Goal: Task Accomplishment & Management: Complete application form

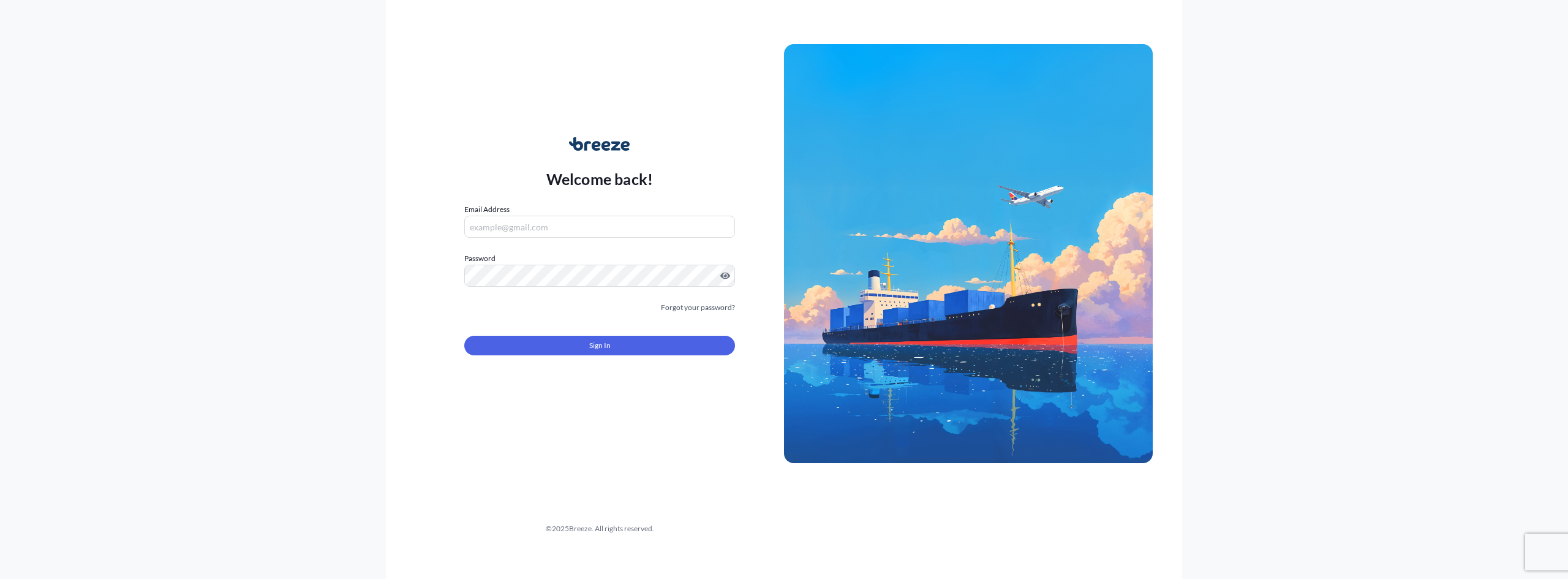
click at [510, 225] on input "Email Address" at bounding box center [599, 226] width 270 height 22
type input "f"
click at [0, 578] on com-1password-button at bounding box center [0, 579] width 0 height 0
type input "[EMAIL_ADDRESS][DOMAIN_NAME]"
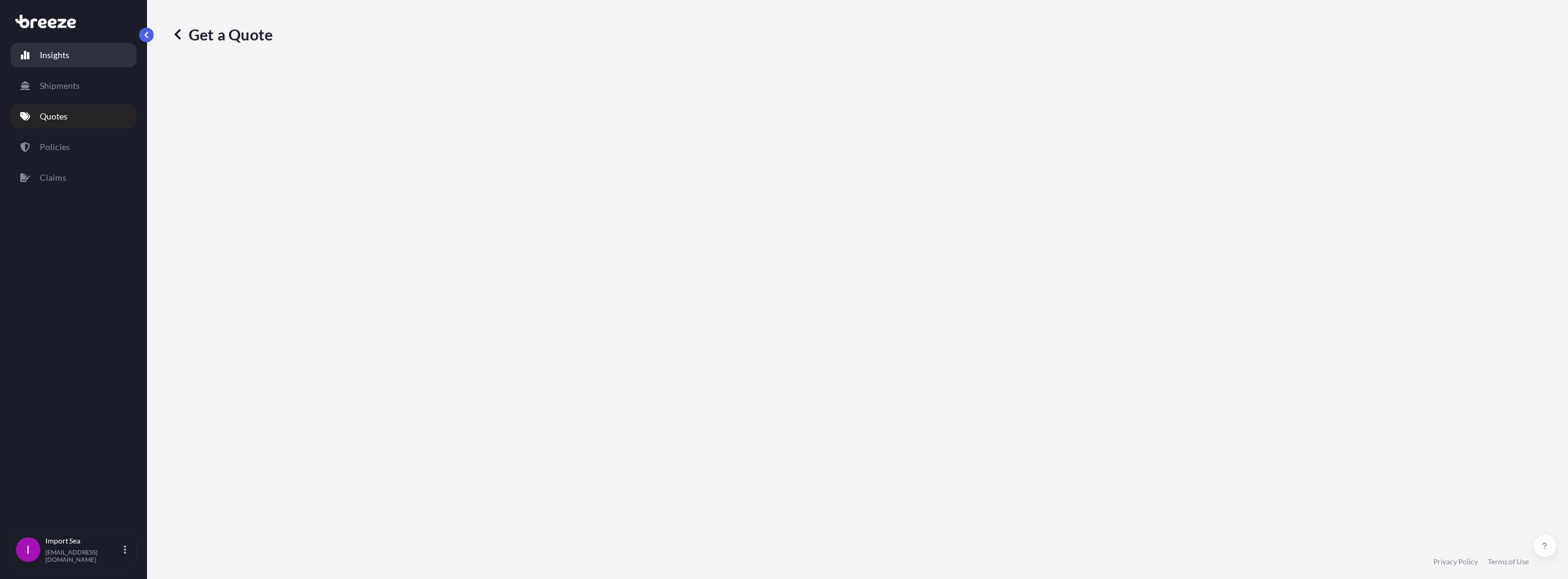
click at [102, 50] on link "Insights" at bounding box center [73, 55] width 126 height 24
select select "2025"
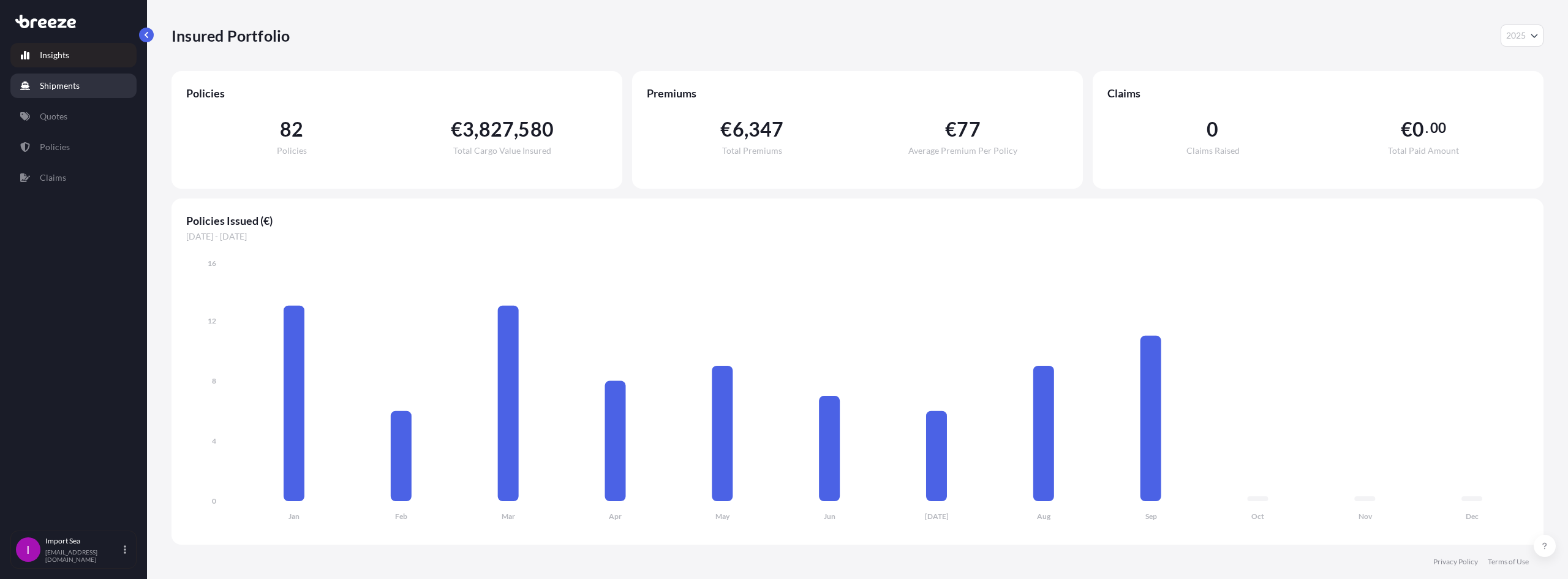
click at [48, 84] on p "Shipments" at bounding box center [59, 86] width 40 height 13
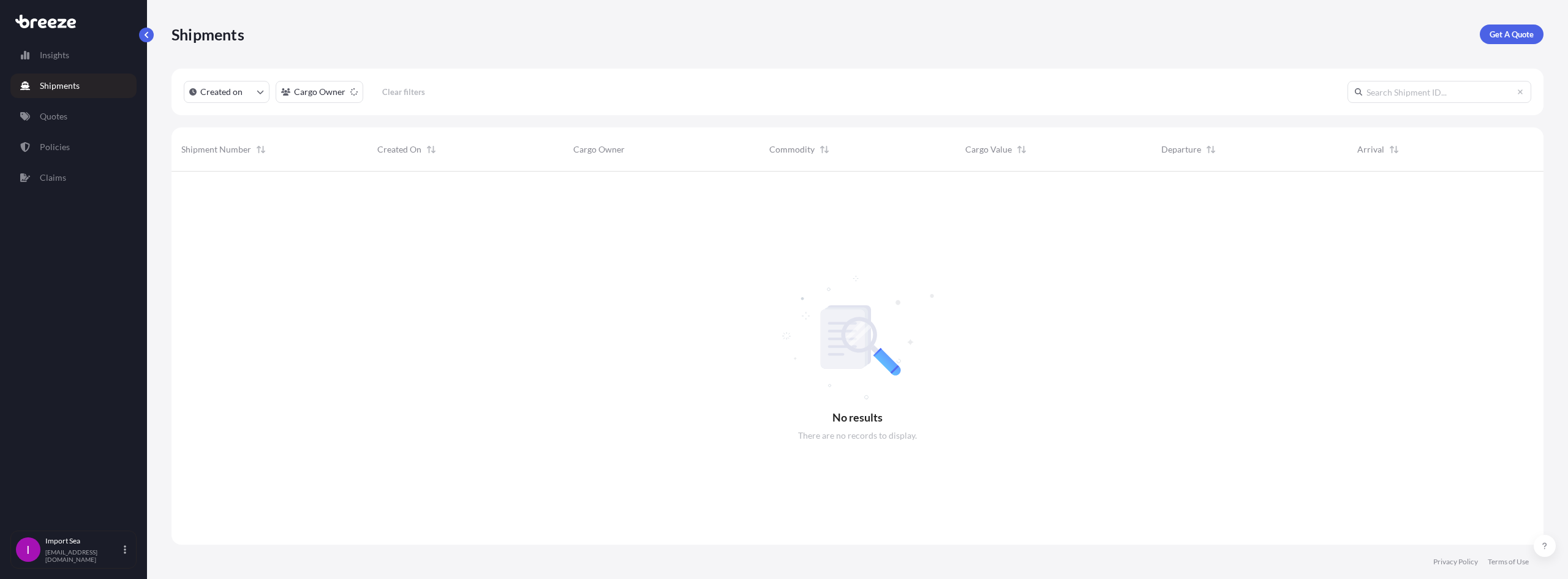
scroll to position [408, 1363]
click at [330, 93] on html "Insights Shipments Quotes Policies Claims I Import Sea [EMAIL_ADDRESS][DOMAIN_N…" at bounding box center [784, 289] width 1568 height 579
click at [344, 122] on input "text" at bounding box center [373, 122] width 184 height 22
paste input "SF144982"
type input "SF144982"
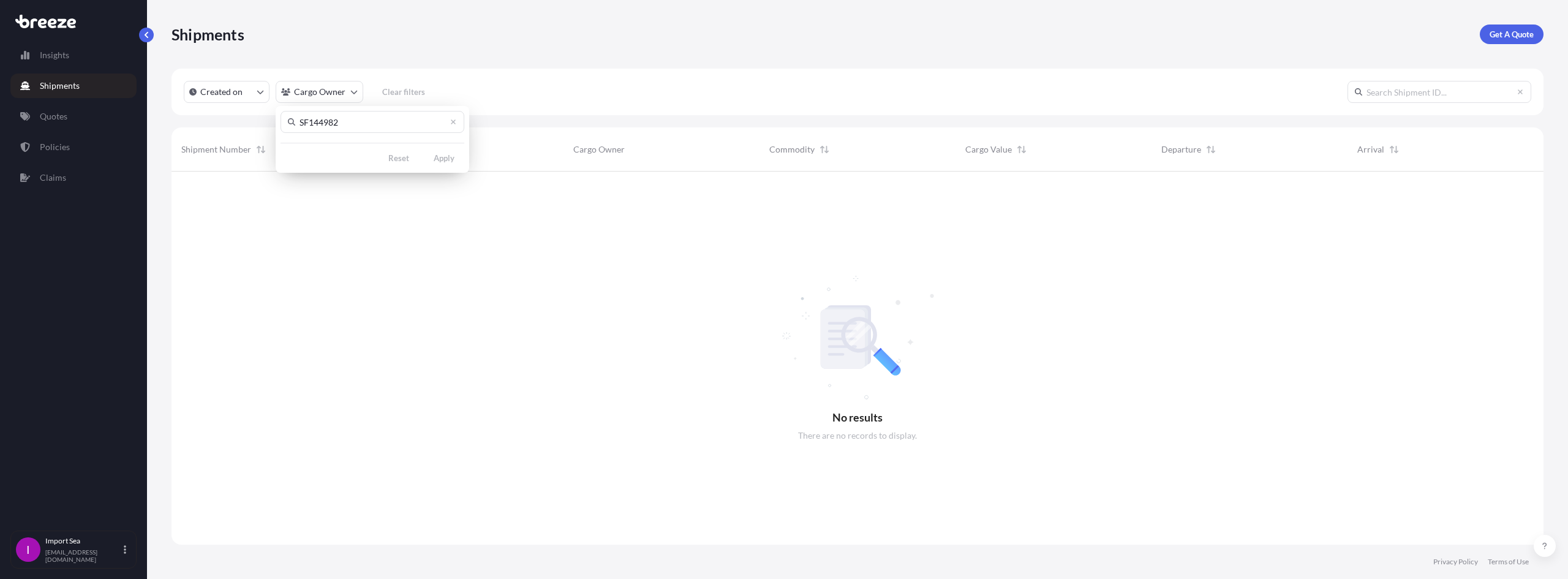
drag, startPoint x: 594, startPoint y: 379, endPoint x: 435, endPoint y: 276, distance: 189.4
click at [590, 380] on html "Insights Shipments Quotes Policies Claims I Import Sea [EMAIL_ADDRESS][DOMAIN_N…" at bounding box center [784, 289] width 1568 height 579
click at [79, 149] on link "Policies" at bounding box center [73, 146] width 126 height 24
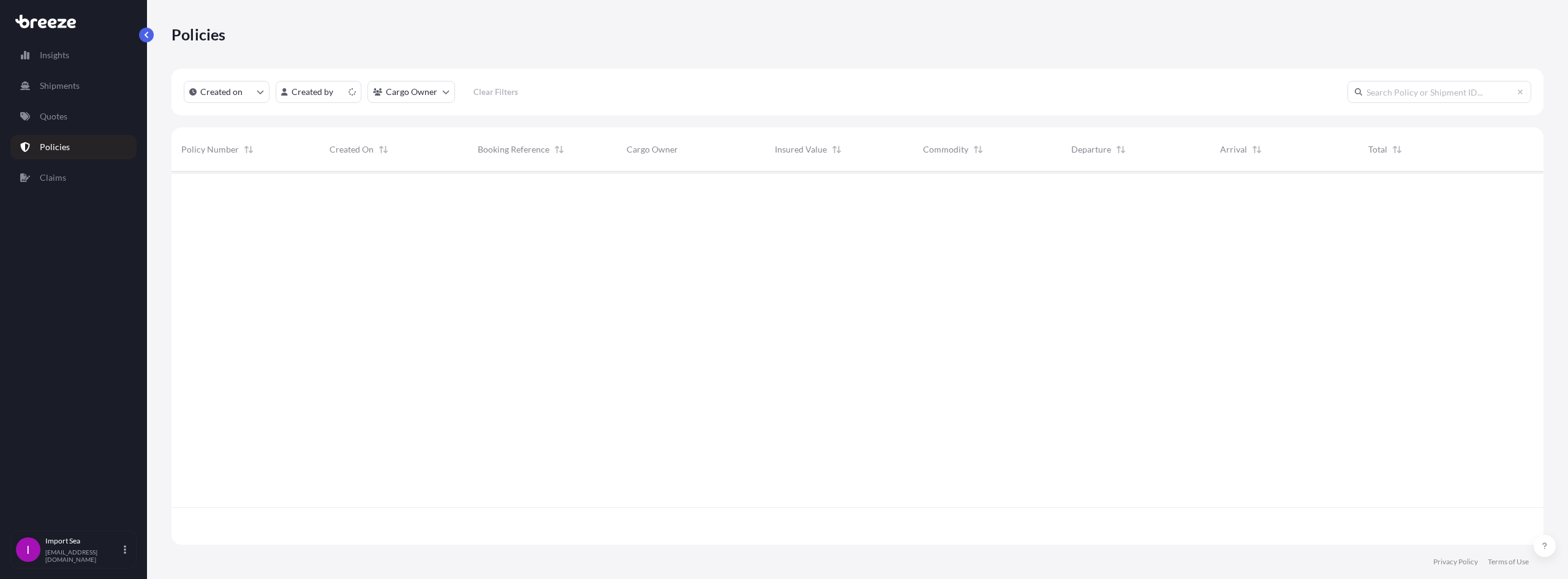
scroll to position [371, 1363]
click at [78, 118] on link "Quotes" at bounding box center [73, 116] width 126 height 24
click at [89, 86] on link "Shipments" at bounding box center [73, 85] width 126 height 24
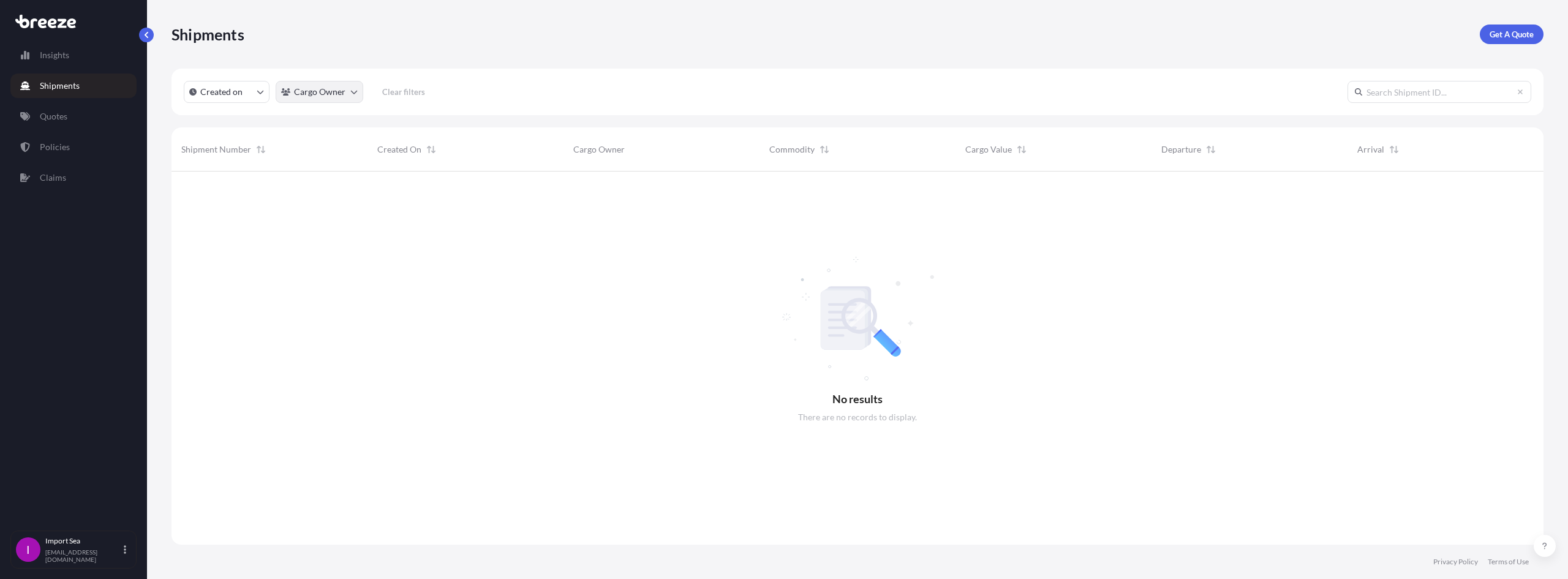
scroll to position [408, 1363]
click at [79, 61] on link "Insights" at bounding box center [73, 55] width 126 height 24
select select "2025"
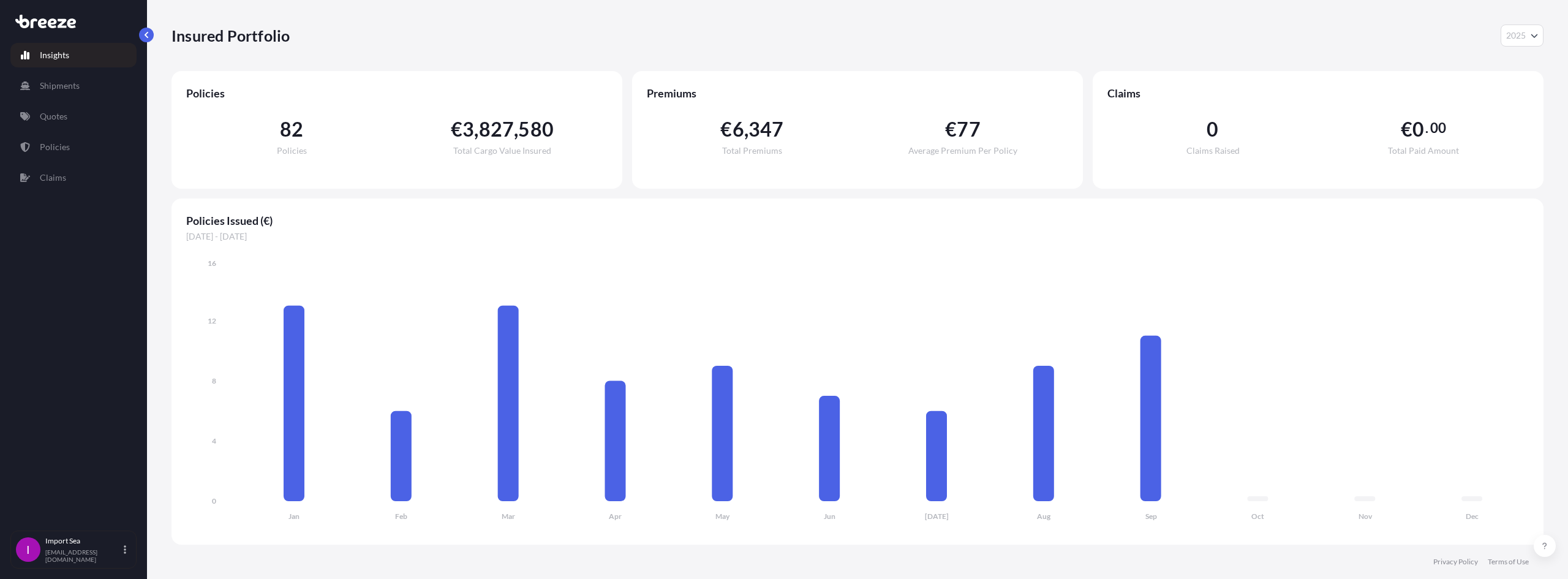
click at [1530, 47] on div "Insured Portfolio 2025 2025 2024 2023 2022" at bounding box center [857, 36] width 1372 height 71
click at [58, 180] on p "Claims" at bounding box center [53, 178] width 26 height 13
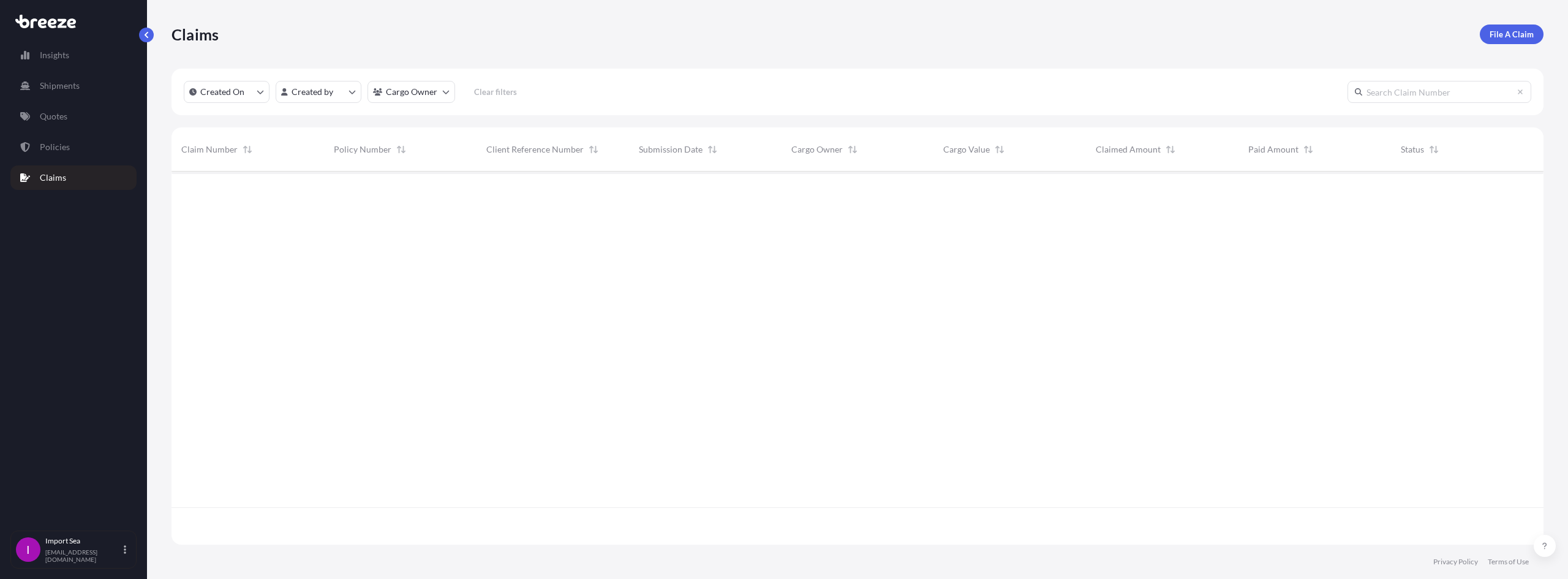
scroll to position [408, 1363]
click at [73, 150] on link "Policies" at bounding box center [73, 146] width 126 height 24
click at [86, 116] on link "Quotes" at bounding box center [73, 116] width 126 height 24
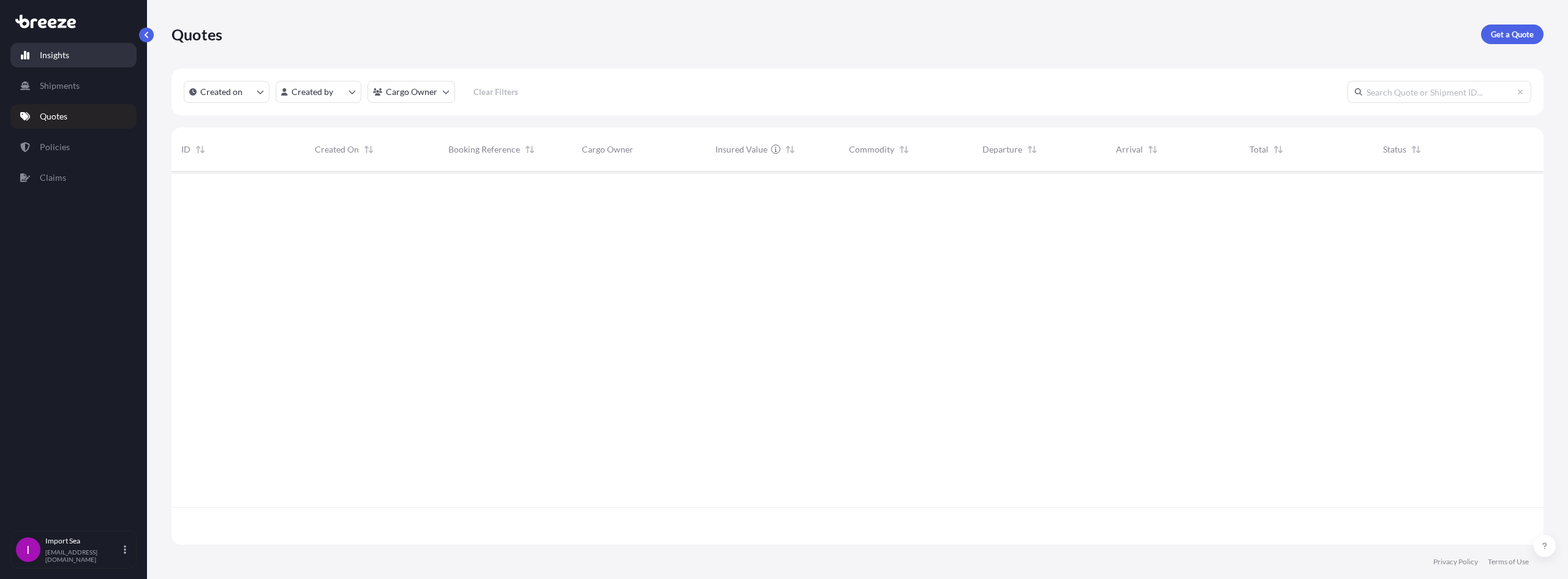
click at [78, 56] on link "Insights" at bounding box center [73, 55] width 126 height 24
select select "2025"
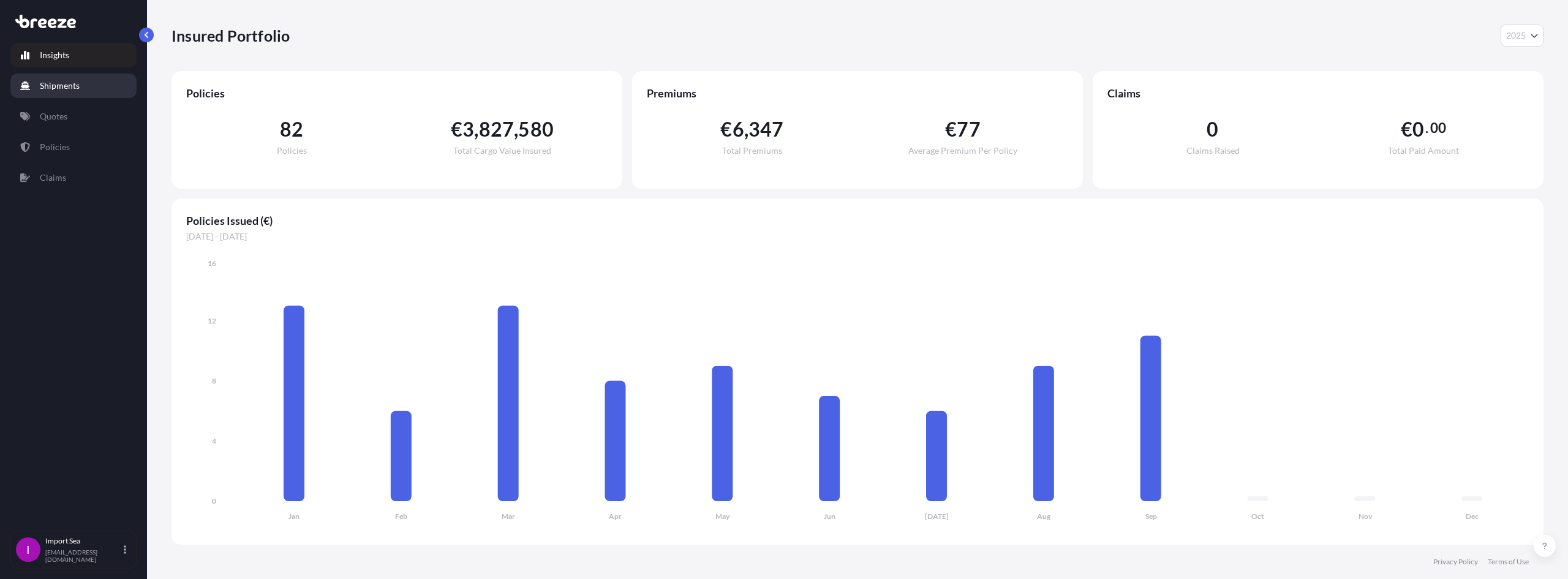
click at [58, 88] on p "Shipments" at bounding box center [59, 86] width 40 height 13
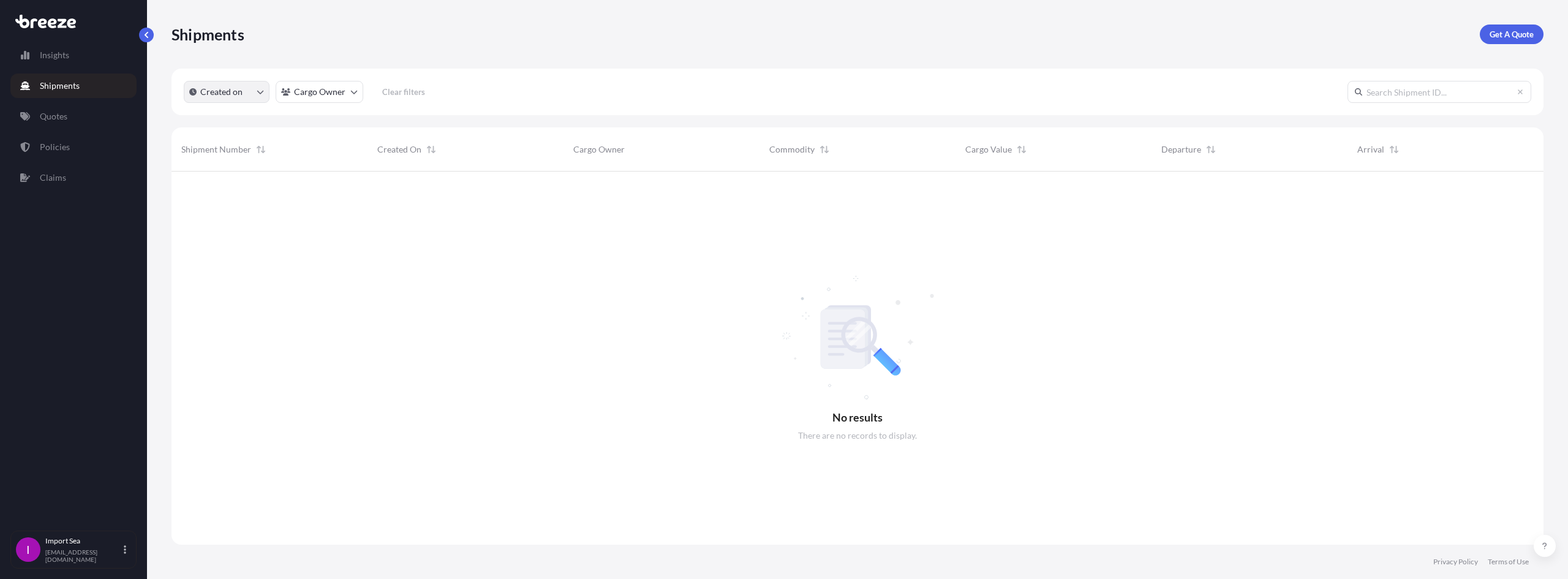
scroll to position [408, 1363]
click at [254, 95] on button "Created on" at bounding box center [226, 92] width 86 height 22
click at [251, 169] on p "Last Month" at bounding box center [238, 171] width 43 height 13
click at [335, 84] on html "Insights Shipments Quotes Policies Claims I Import Sea [EMAIL_ADDRESS][DOMAIN_N…" at bounding box center [784, 289] width 1568 height 579
click at [333, 127] on input "text" at bounding box center [373, 122] width 184 height 22
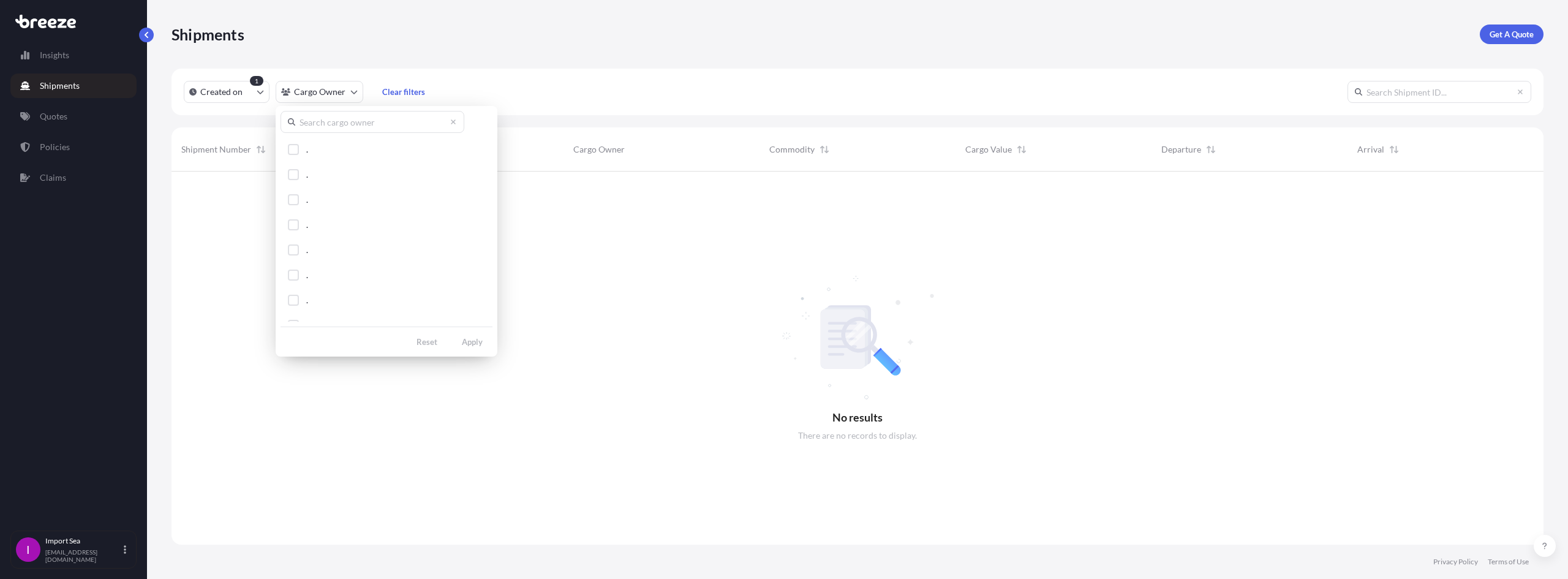
paste input "BRZ498743"
type input "B"
click at [36, 146] on html "Insights Shipments Quotes Policies Claims I Import Sea [EMAIL_ADDRESS][DOMAIN_N…" at bounding box center [784, 289] width 1568 height 579
click at [63, 121] on p "Quotes" at bounding box center [54, 116] width 28 height 13
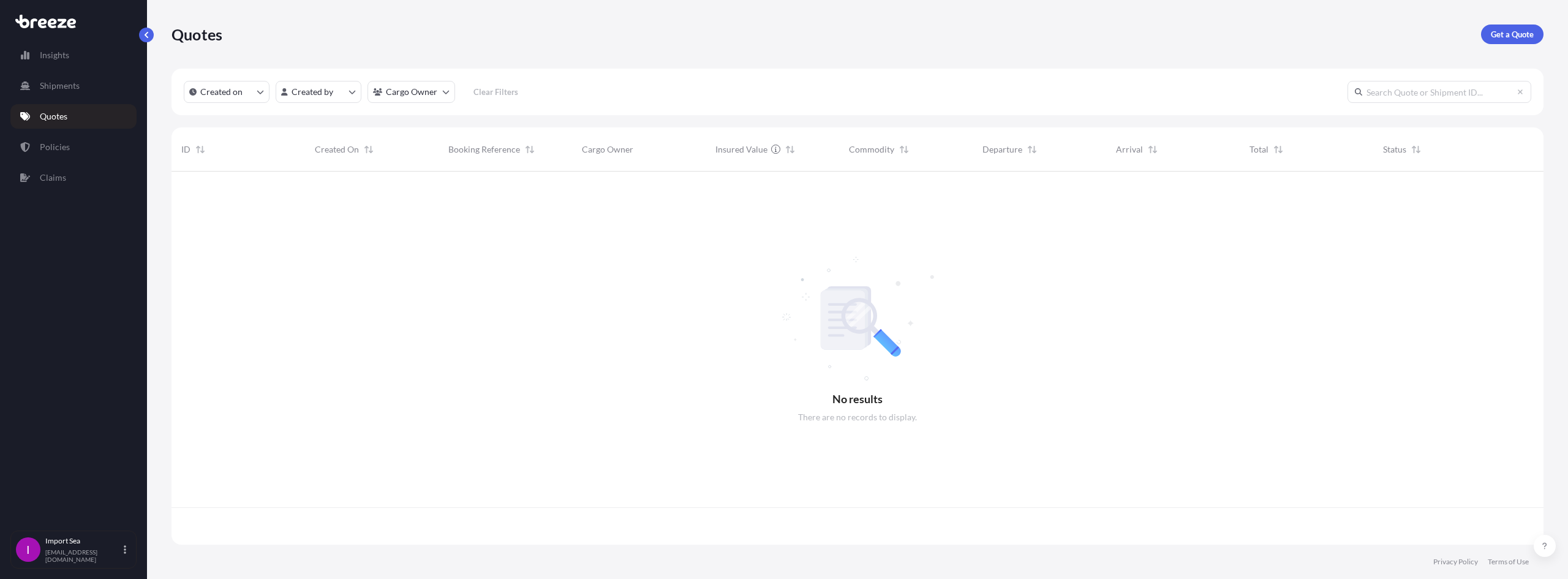
scroll to position [371, 1363]
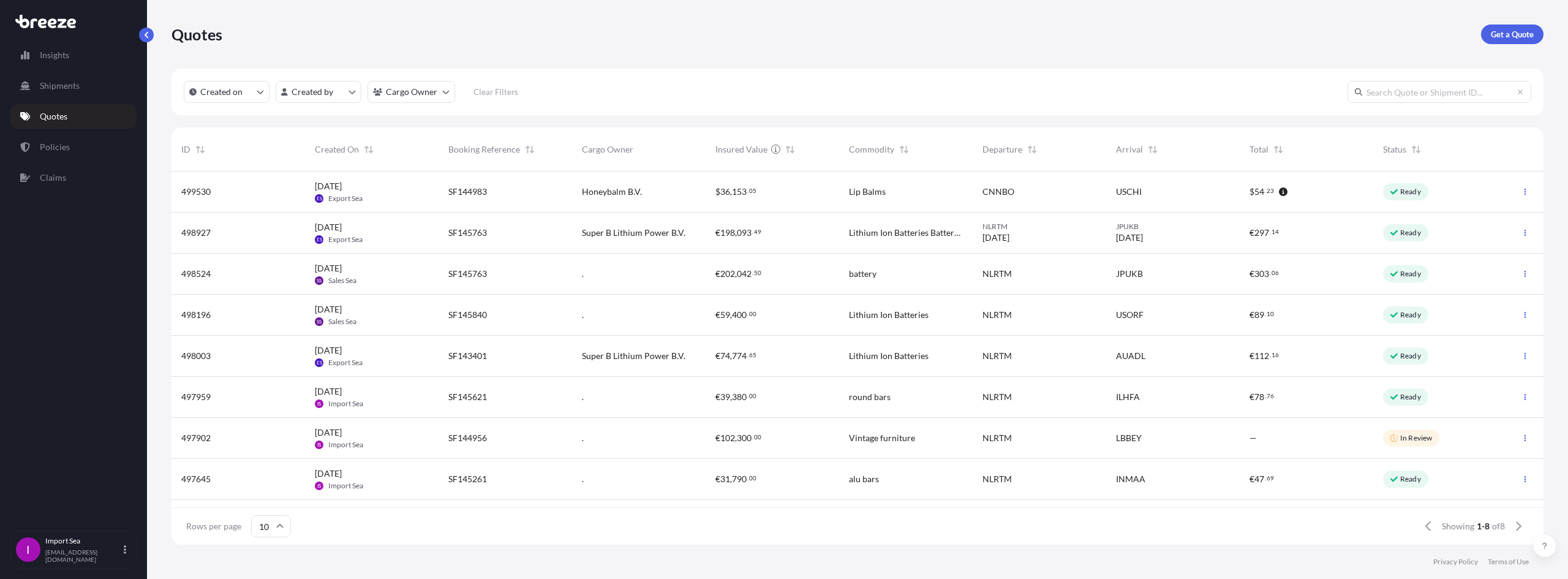
click at [1407, 91] on input "text" at bounding box center [1440, 92] width 184 height 22
paste input "BRZ498743"
type input "BRZ498743"
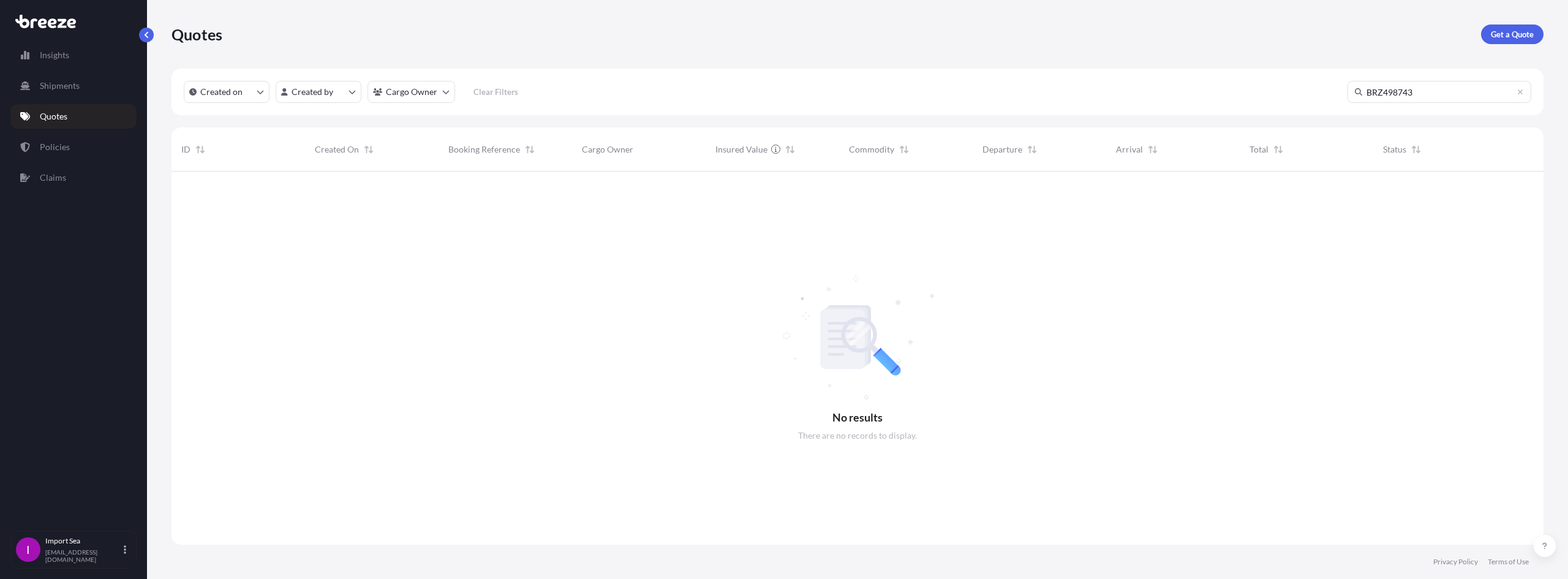
scroll to position [0, 0]
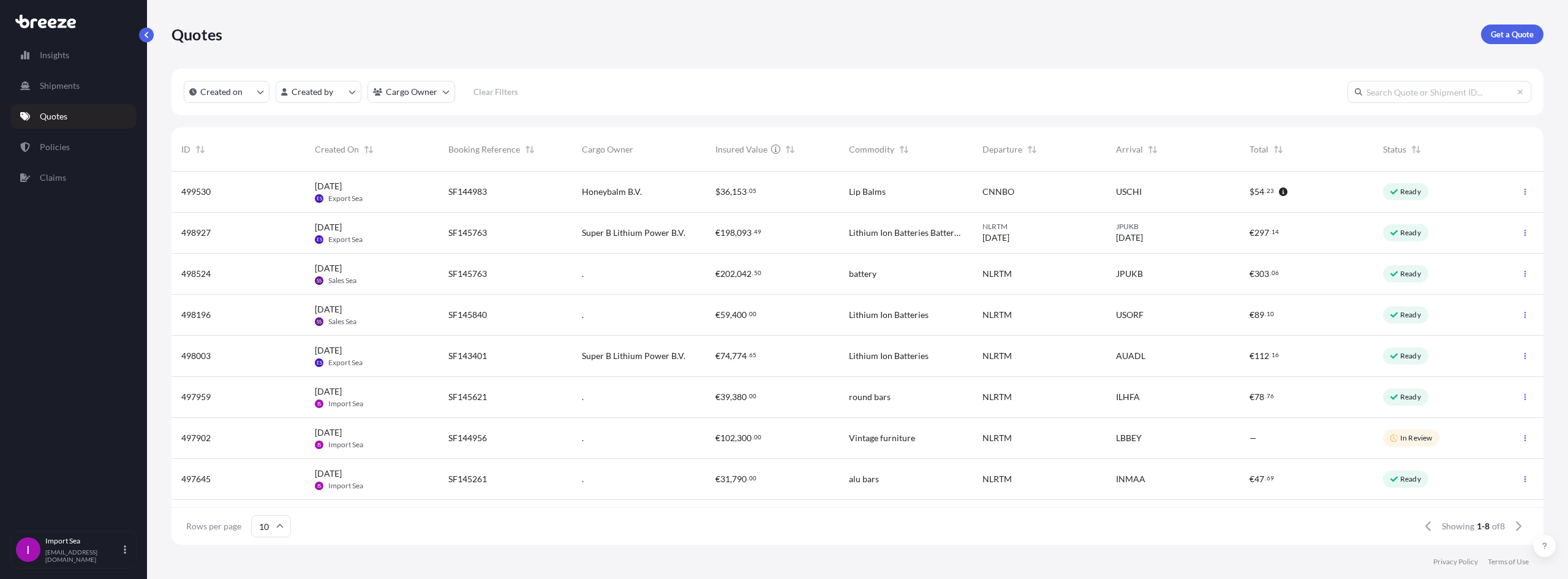
click at [1415, 97] on input "text" at bounding box center [1440, 92] width 184 height 22
paste input "SF144982"
type input "SF144982"
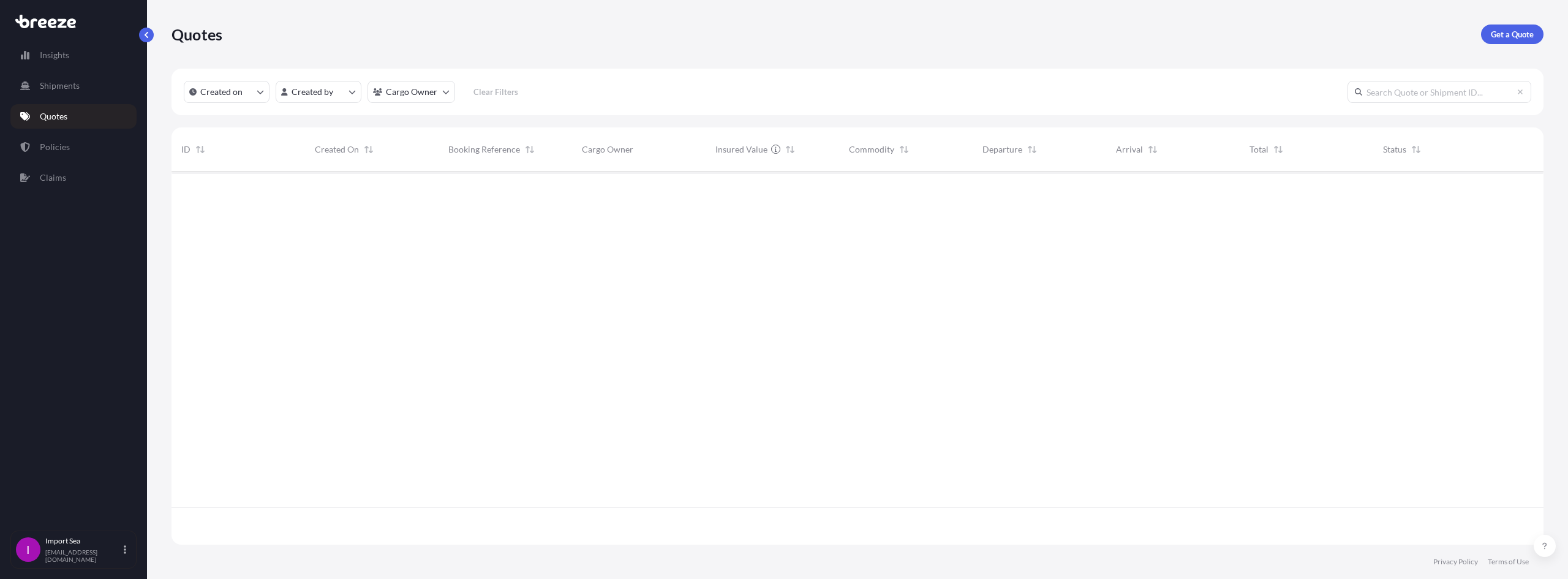
scroll to position [371, 1363]
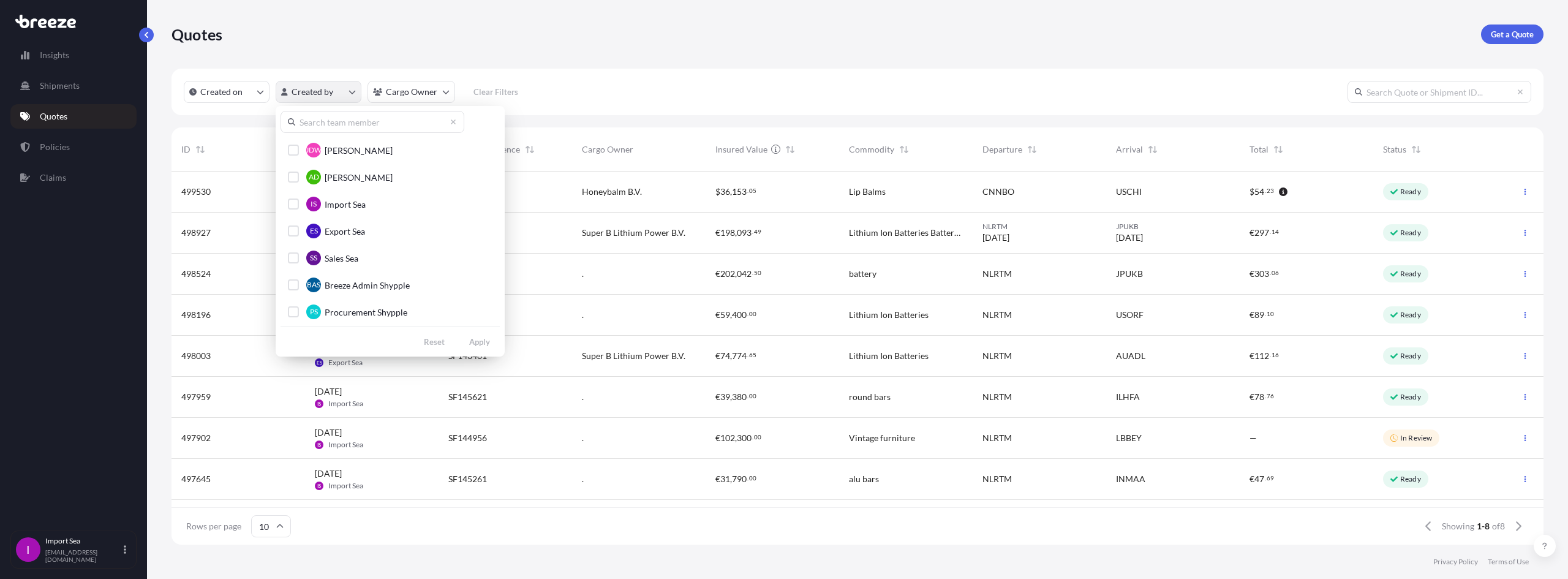
click at [330, 98] on html "Insights Shipments Quotes Policies Claims I Import Sea [EMAIL_ADDRESS][DOMAIN_N…" at bounding box center [784, 289] width 1568 height 579
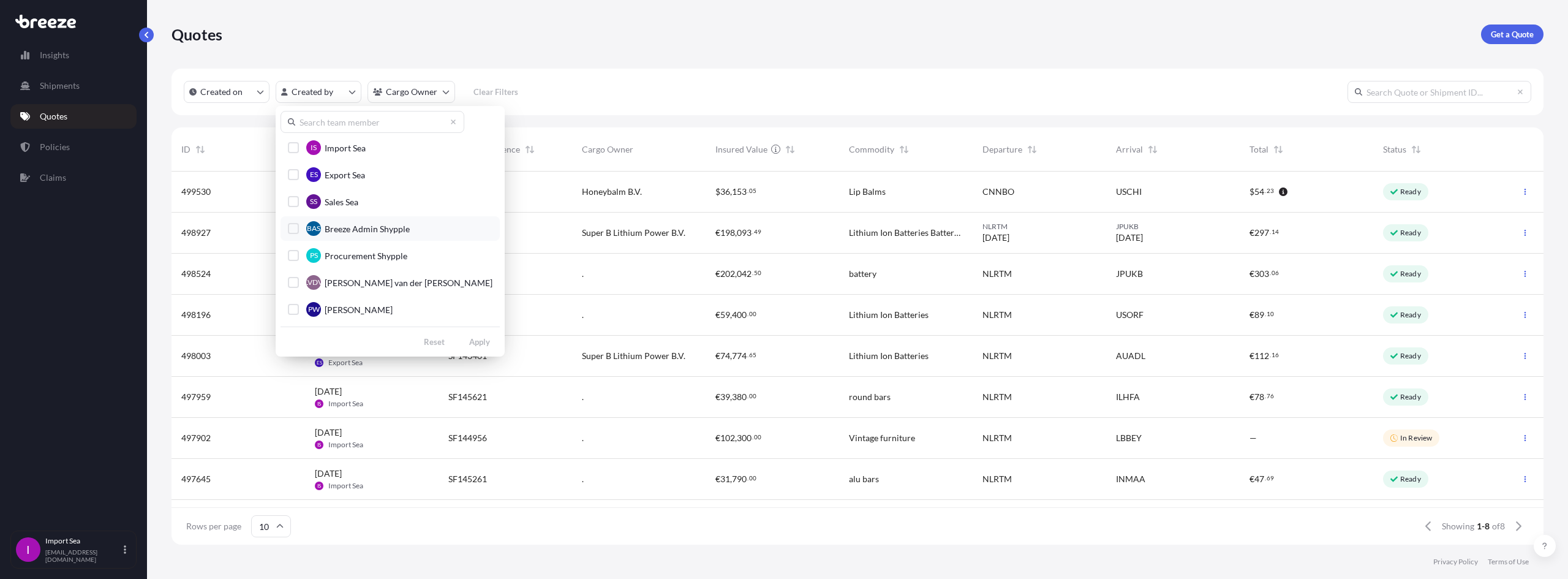
scroll to position [0, 0]
click at [344, 206] on span "Import Sea" at bounding box center [345, 205] width 41 height 13
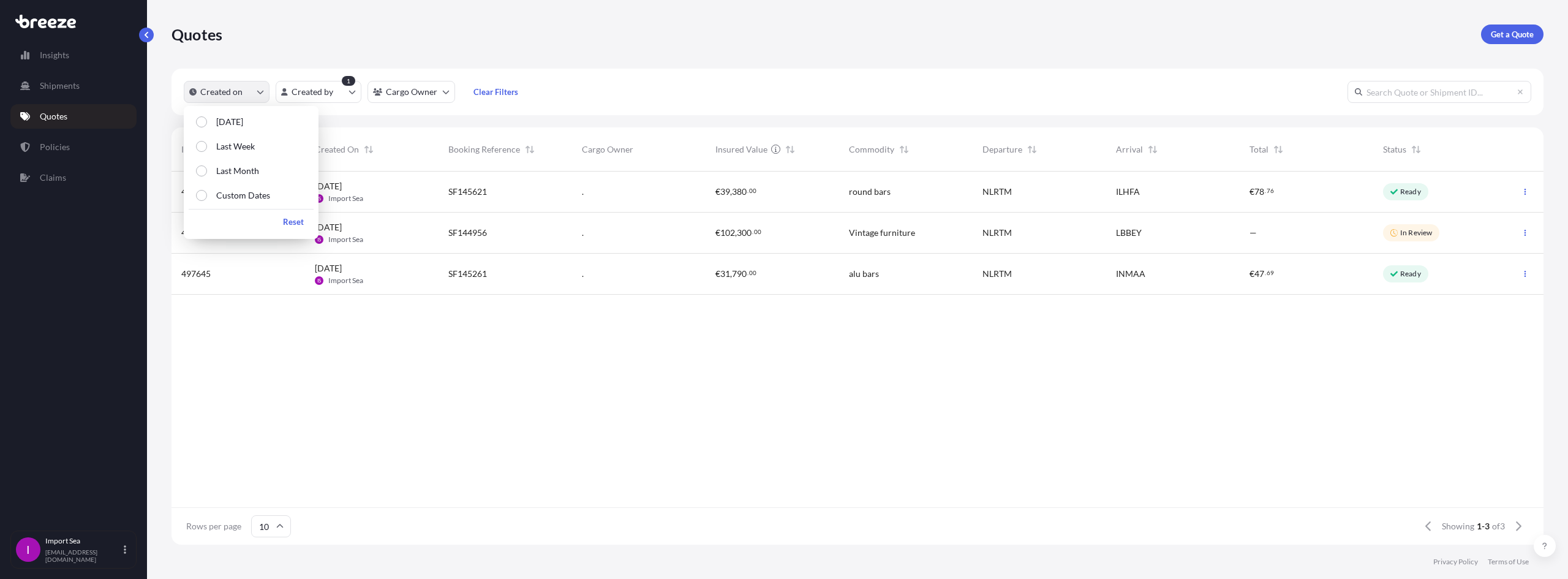
click at [235, 100] on button "Created on" at bounding box center [226, 92] width 86 height 22
click at [249, 172] on p "Last Month" at bounding box center [238, 171] width 43 height 13
click at [569, 349] on div "497959 [DATE] IS Import Sea SF145621 . € 39 , 380 . 00 round bars NLRTM ILHFA €…" at bounding box center [857, 339] width 1372 height 336
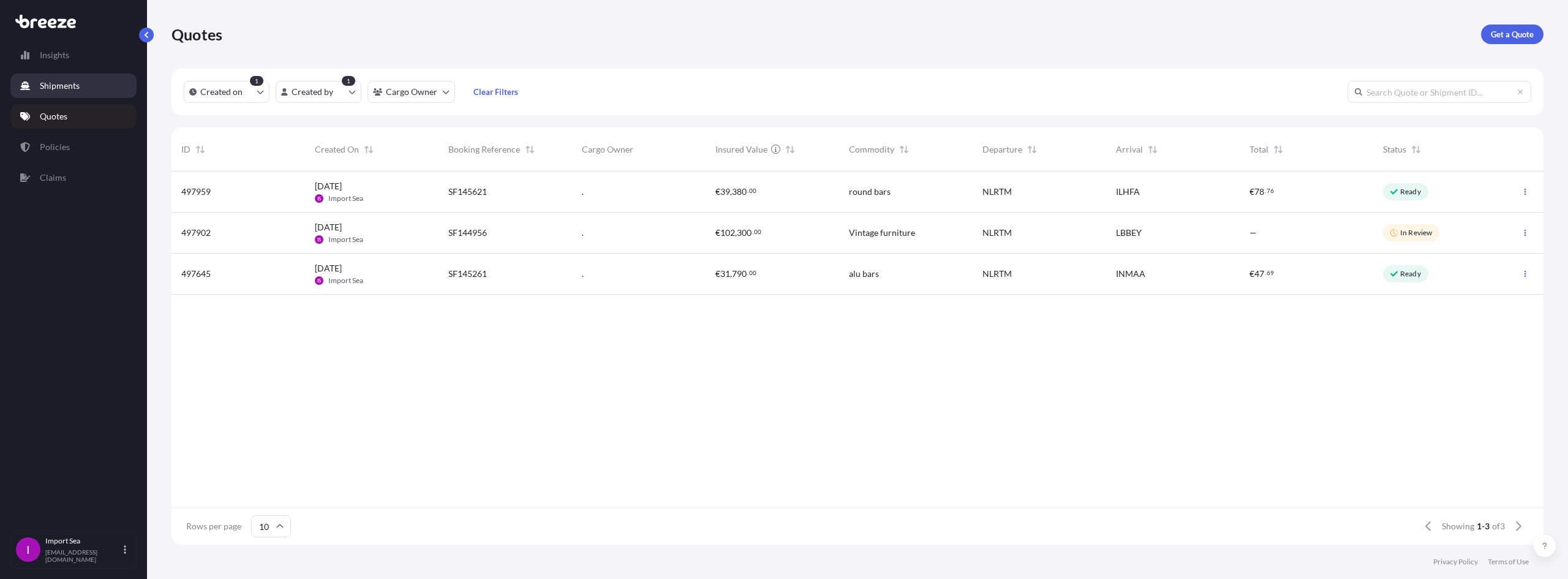
click at [53, 95] on link "Shipments" at bounding box center [73, 85] width 126 height 24
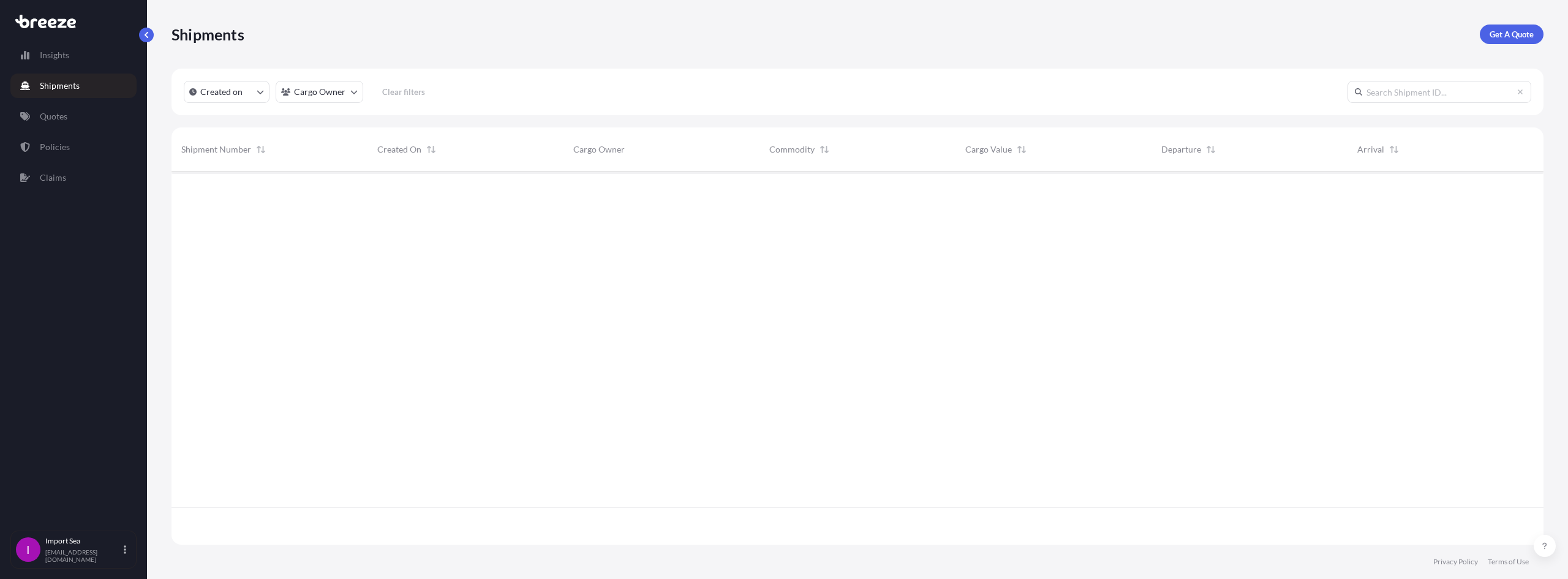
scroll to position [371, 1363]
click at [335, 93] on html "Insights Shipments Quotes Policies Claims I Import Sea nl.importsea@shypple.com…" at bounding box center [784, 289] width 1568 height 579
click at [236, 95] on html "Insights Shipments Quotes Policies Claims I Import Sea nl.importsea@shypple.com…" at bounding box center [784, 289] width 1568 height 579
click at [74, 114] on link "Quotes" at bounding box center [73, 116] width 126 height 24
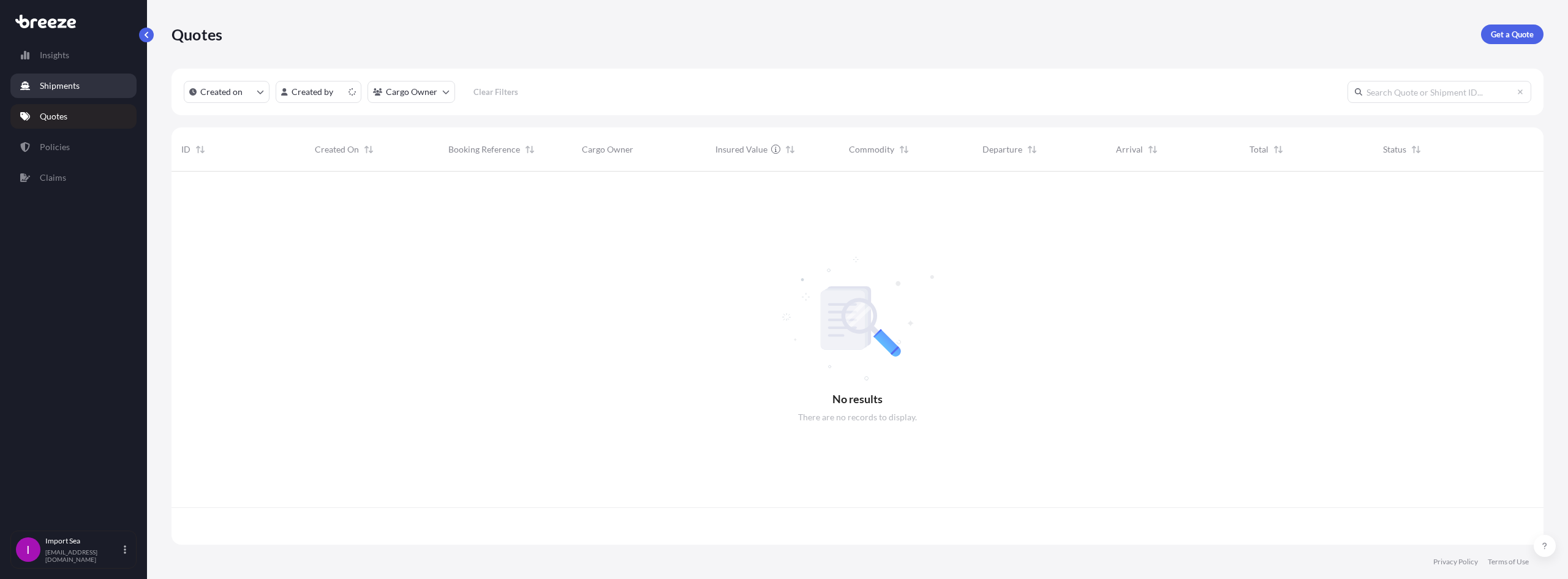
scroll to position [371, 1363]
click at [77, 59] on link "Insights" at bounding box center [73, 55] width 126 height 24
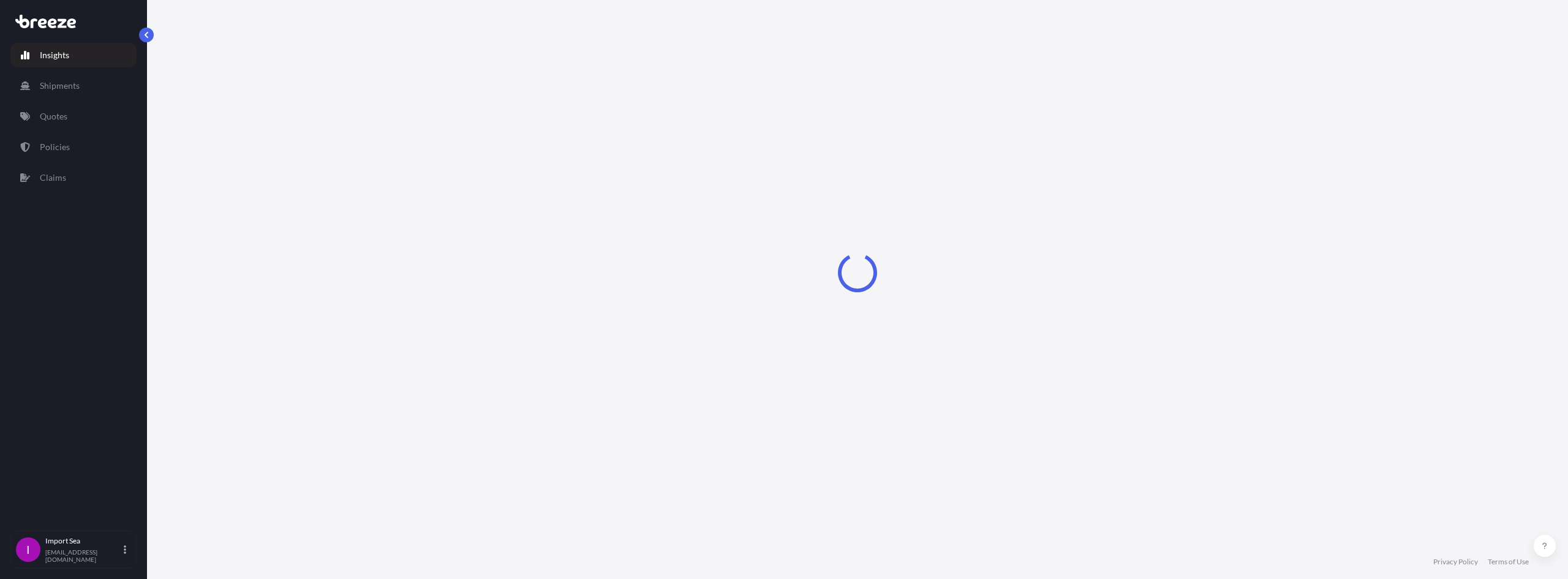
select select "2025"
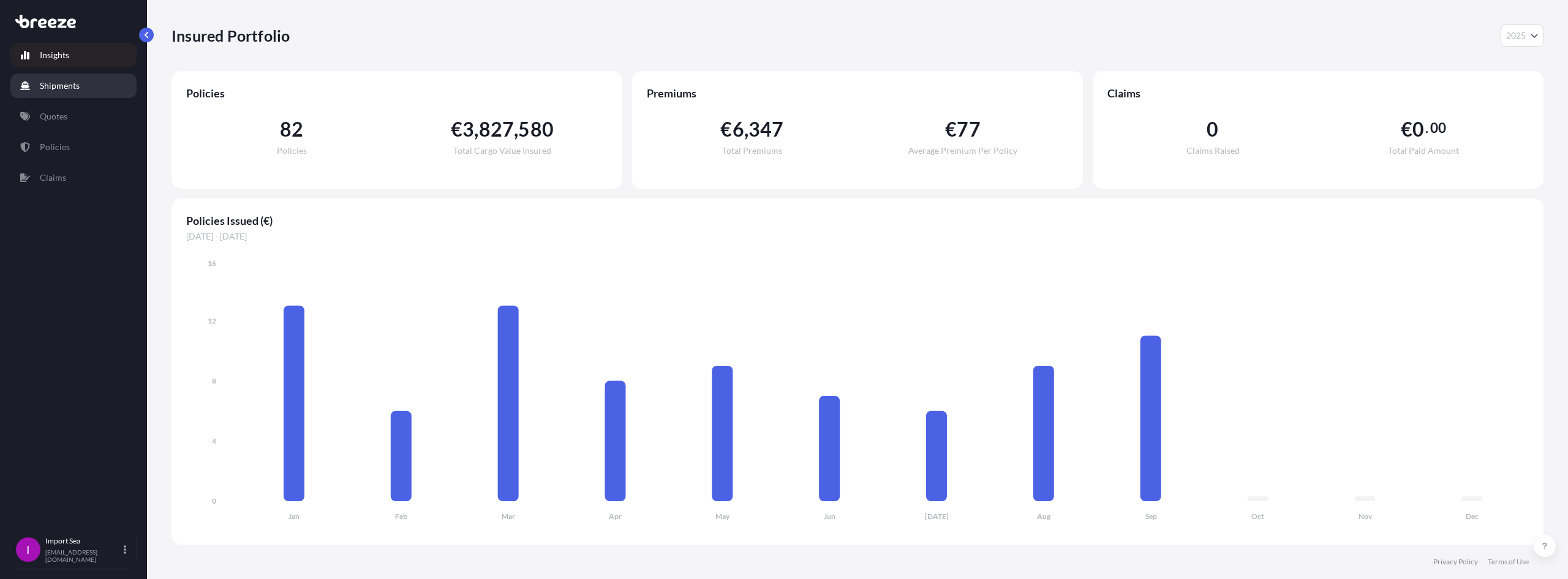
click at [63, 84] on p "Shipments" at bounding box center [59, 86] width 40 height 13
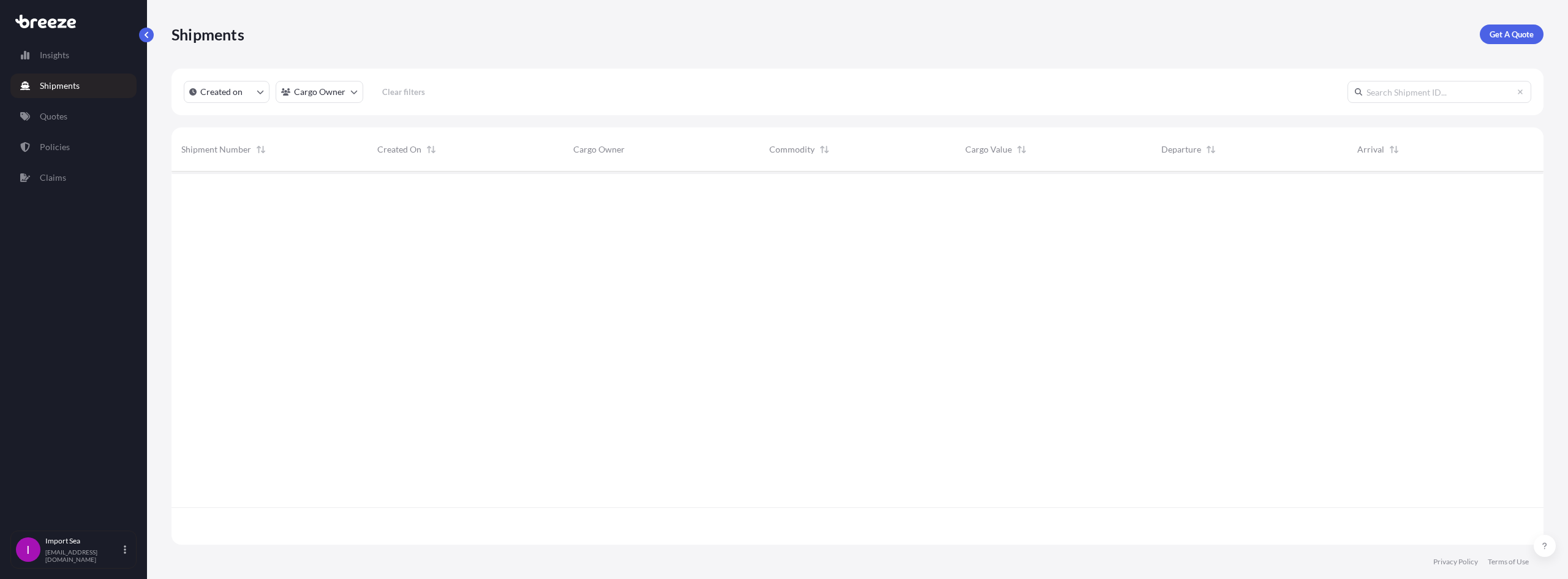
scroll to position [408, 1363]
click at [297, 93] on html "Insights Shipments Quotes Policies Claims I Import Sea nl.importsea@shypple.com…" at bounding box center [784, 289] width 1568 height 579
click at [234, 73] on html "Insights Shipments Quotes Policies Claims I Import Sea [EMAIL_ADDRESS][DOMAIN_N…" at bounding box center [784, 289] width 1568 height 579
click at [70, 119] on link "Quotes" at bounding box center [73, 116] width 126 height 24
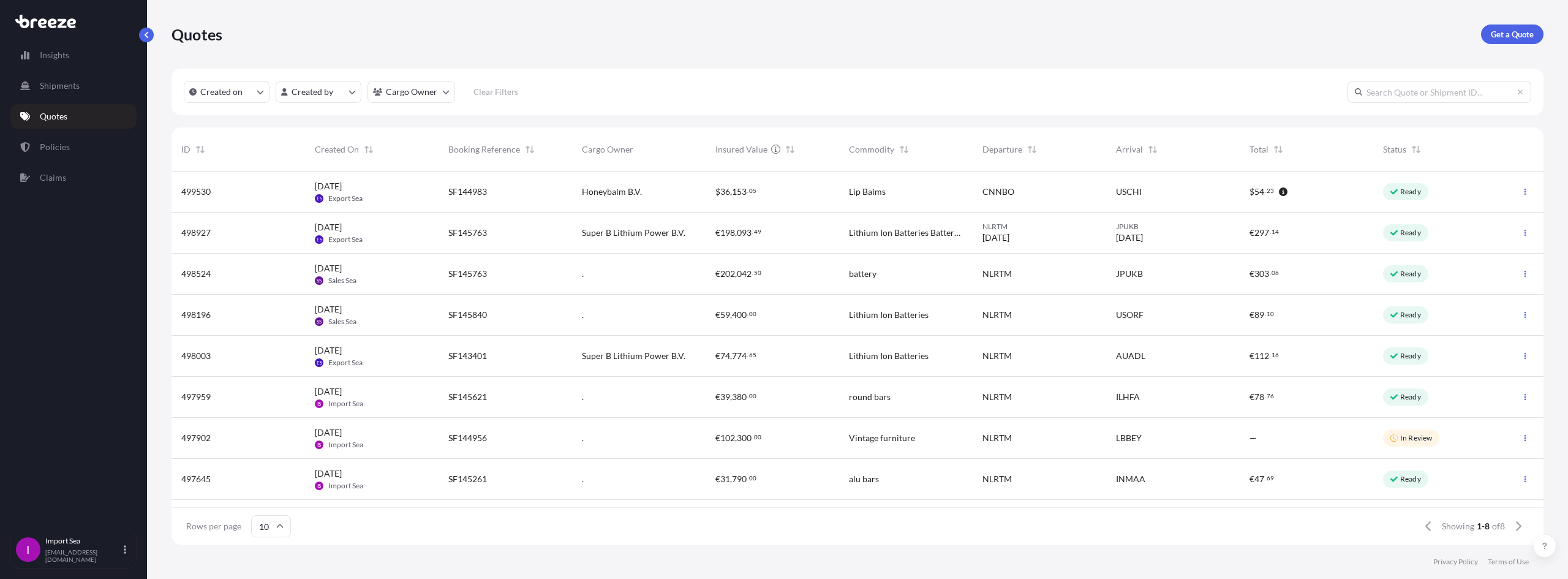
click at [1459, 95] on input "text" at bounding box center [1440, 92] width 184 height 22
paste input "BRZ498743"
type input "BRZ498743"
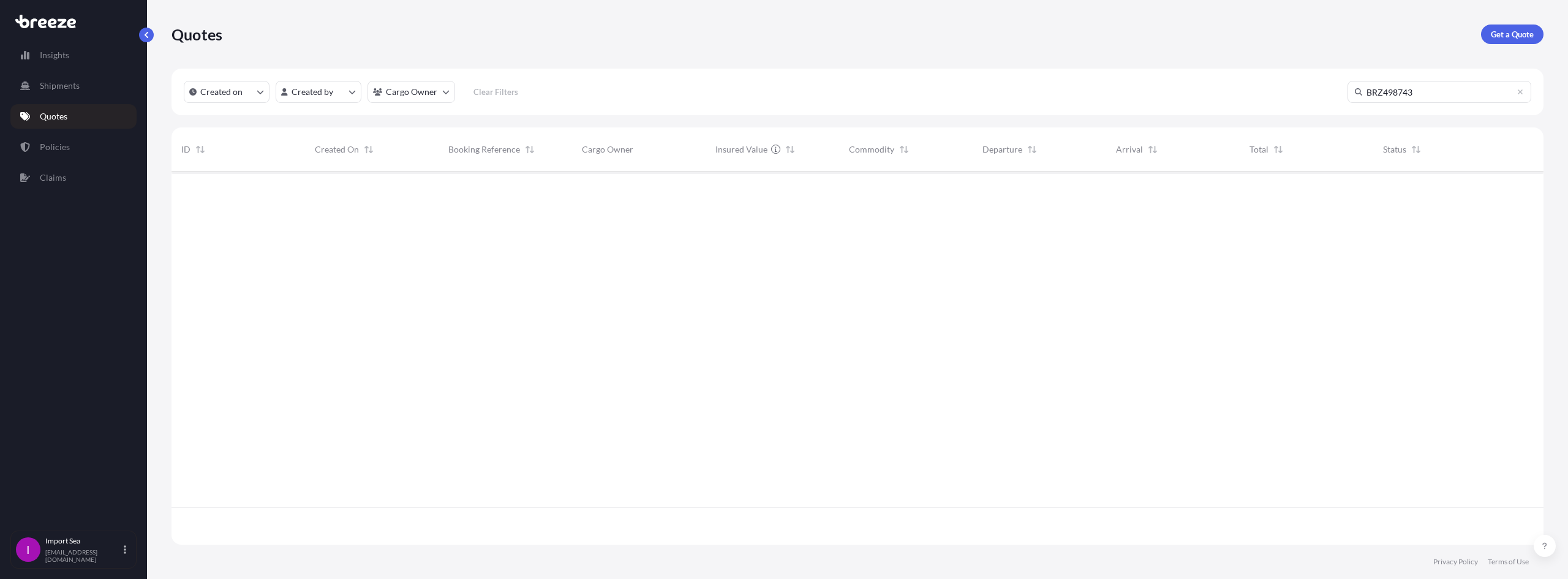
scroll to position [408, 1363]
drag, startPoint x: 1492, startPoint y: 93, endPoint x: 1230, endPoint y: 98, distance: 262.0
click at [1230, 98] on div "Created on Created by Cargo Owner Clear Filters BRZ498743" at bounding box center [857, 91] width 1372 height 47
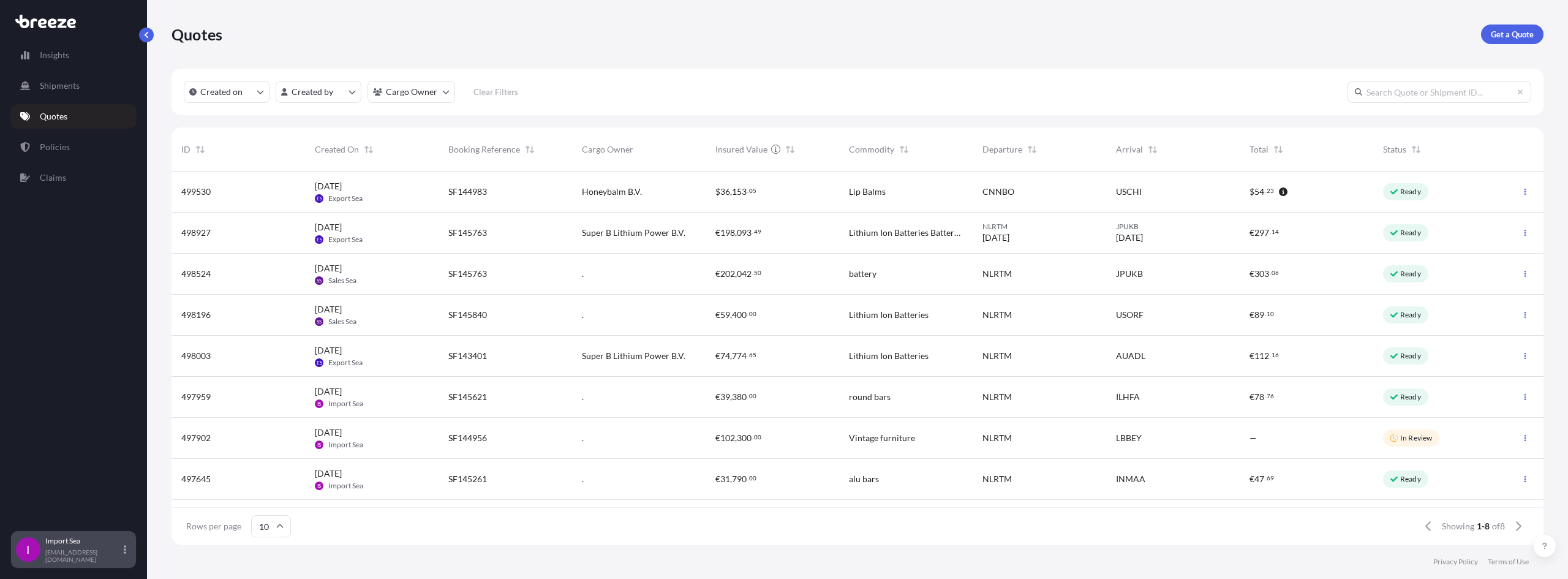
click at [81, 559] on p "[EMAIL_ADDRESS][DOMAIN_NAME]" at bounding box center [83, 555] width 76 height 15
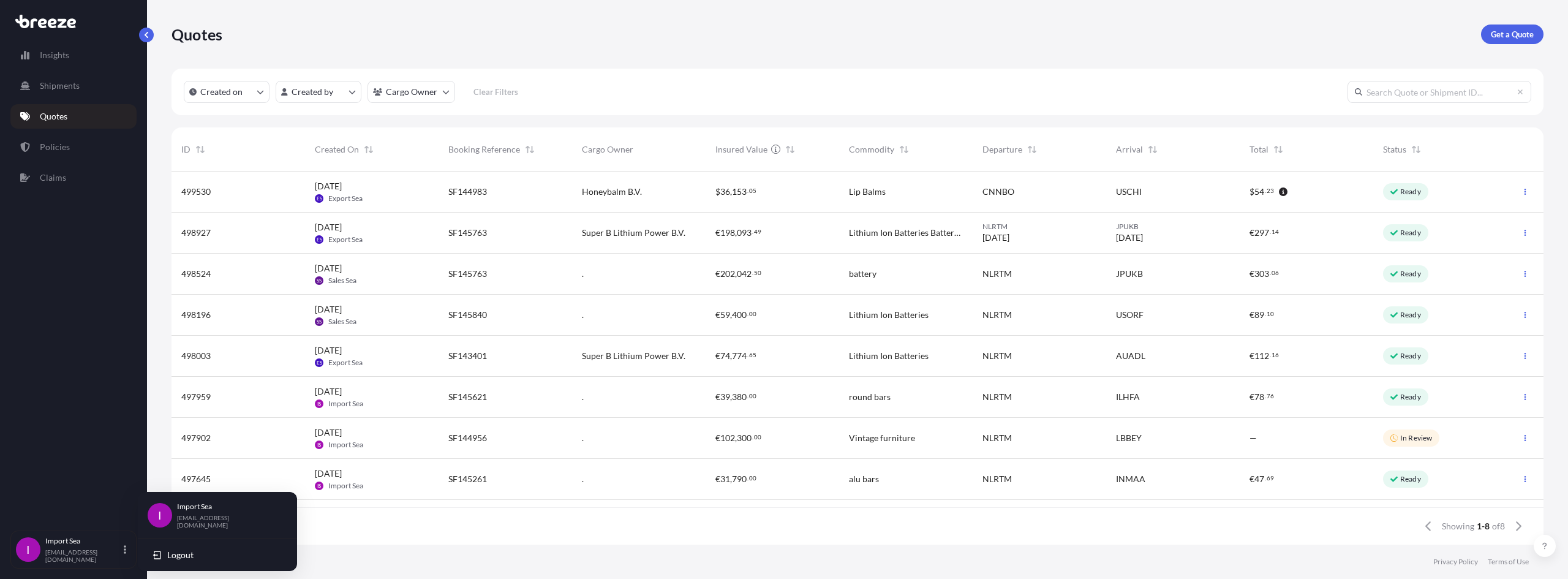
click at [1432, 95] on input "text" at bounding box center [1440, 92] width 184 height 22
paste input "SF144982"
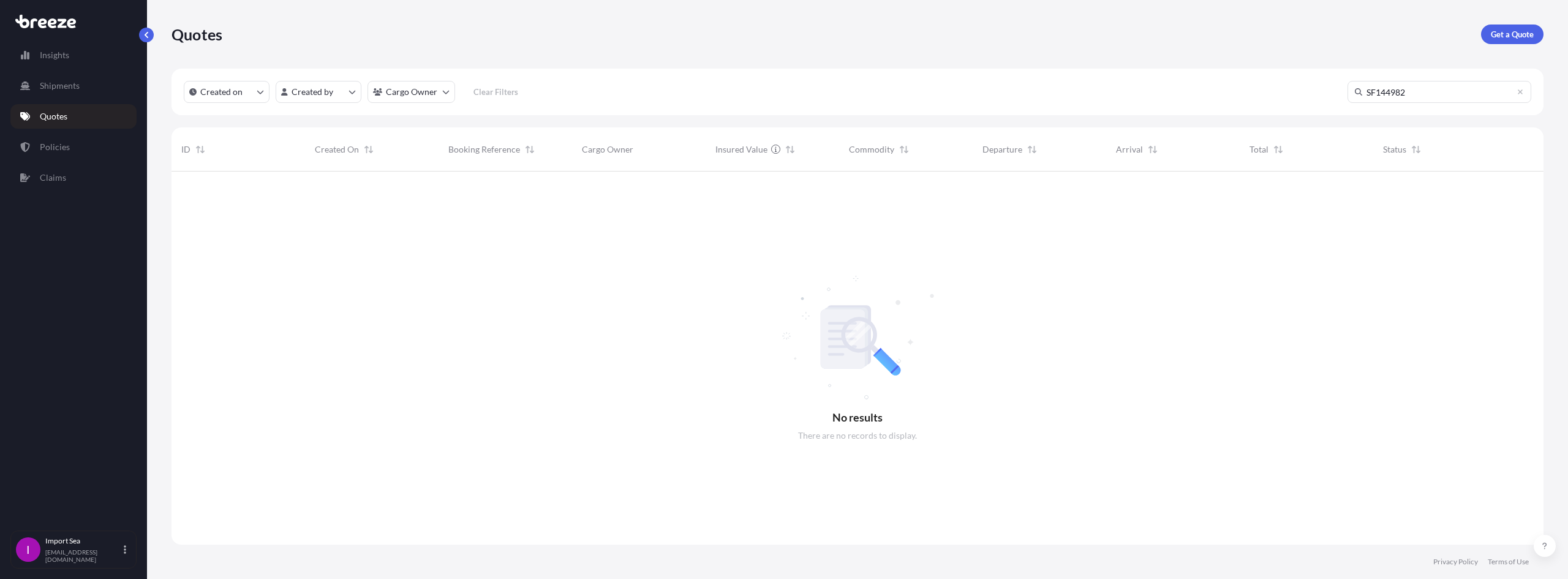
scroll to position [408, 1363]
drag, startPoint x: 1440, startPoint y: 98, endPoint x: 1155, endPoint y: 109, distance: 285.2
click at [1176, 104] on div "Created on Created by Cargo Owner Clear Filters SF144982" at bounding box center [857, 91] width 1372 height 47
click at [1391, 90] on input "SF144982" at bounding box center [1440, 92] width 184 height 22
drag, startPoint x: 1413, startPoint y: 93, endPoint x: 1136, endPoint y: 72, distance: 277.8
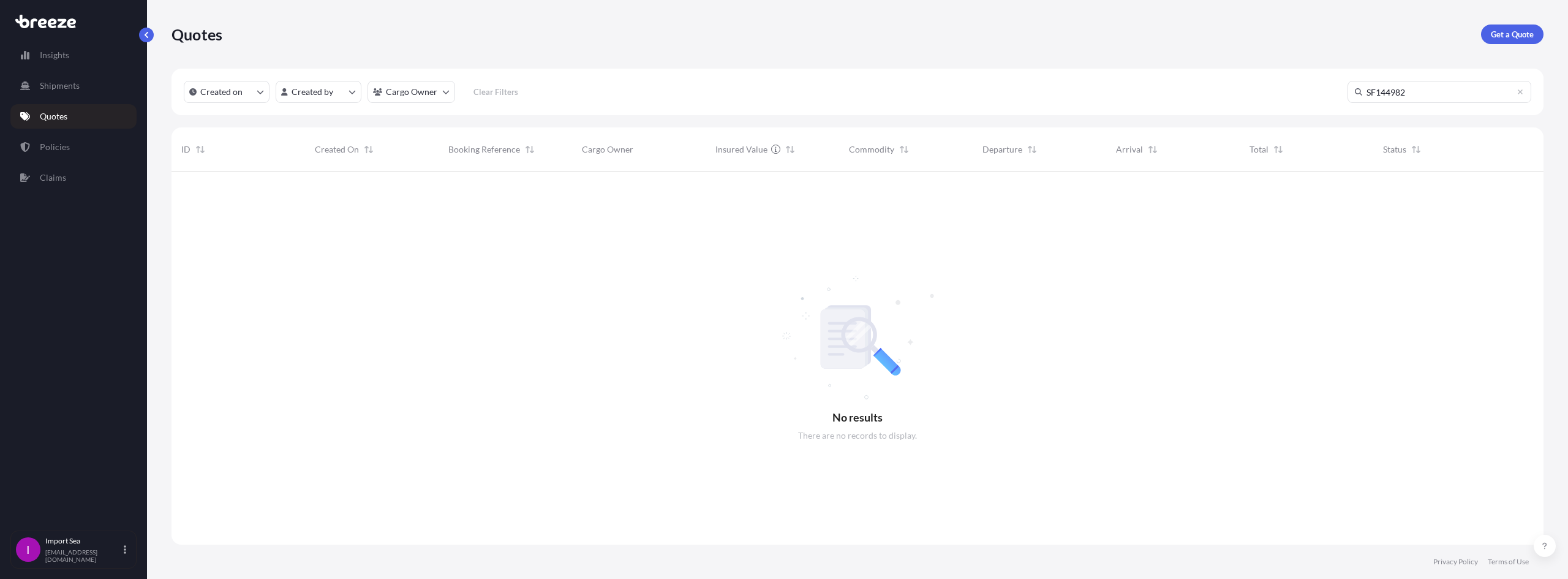
click at [1136, 72] on div "Created on Created by Cargo Owner Clear Filters SF144982" at bounding box center [857, 91] width 1372 height 47
paste input "BRZ498743"
type input "BRZ498743"
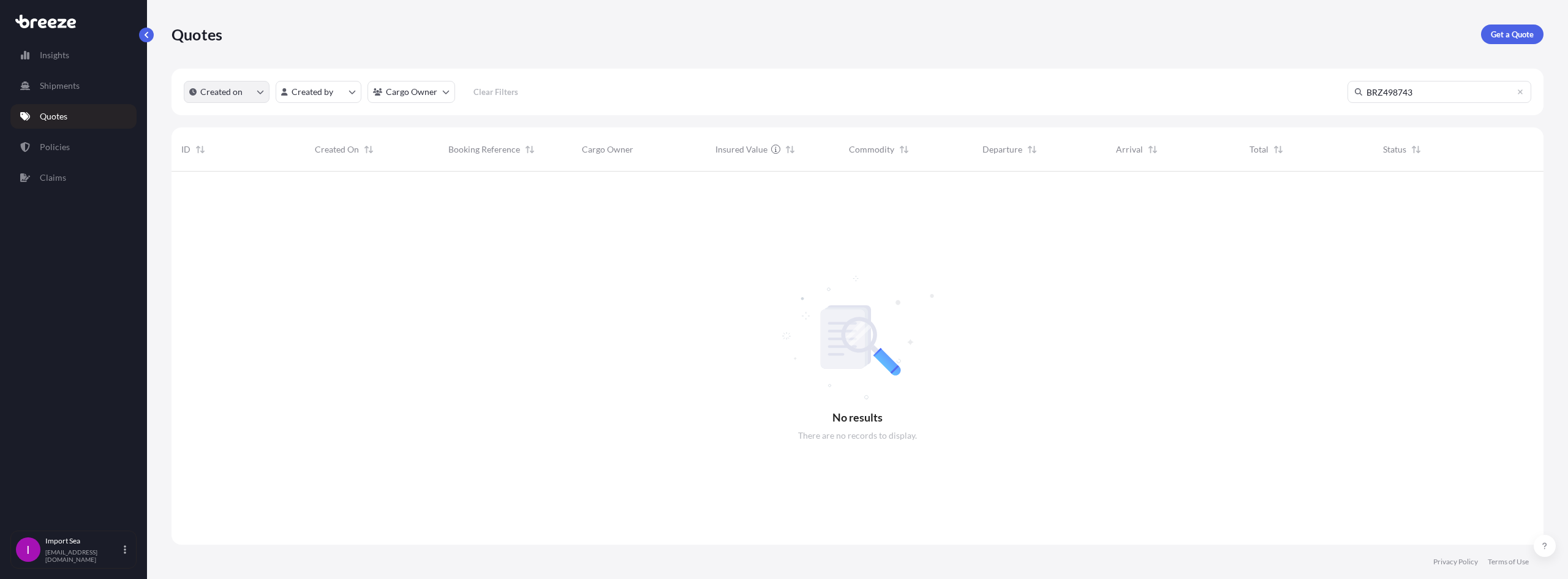
click at [242, 96] on p "Created on" at bounding box center [221, 92] width 43 height 13
click at [237, 170] on p "Last Month" at bounding box center [238, 171] width 43 height 13
click at [79, 149] on link "Policies" at bounding box center [73, 146] width 126 height 24
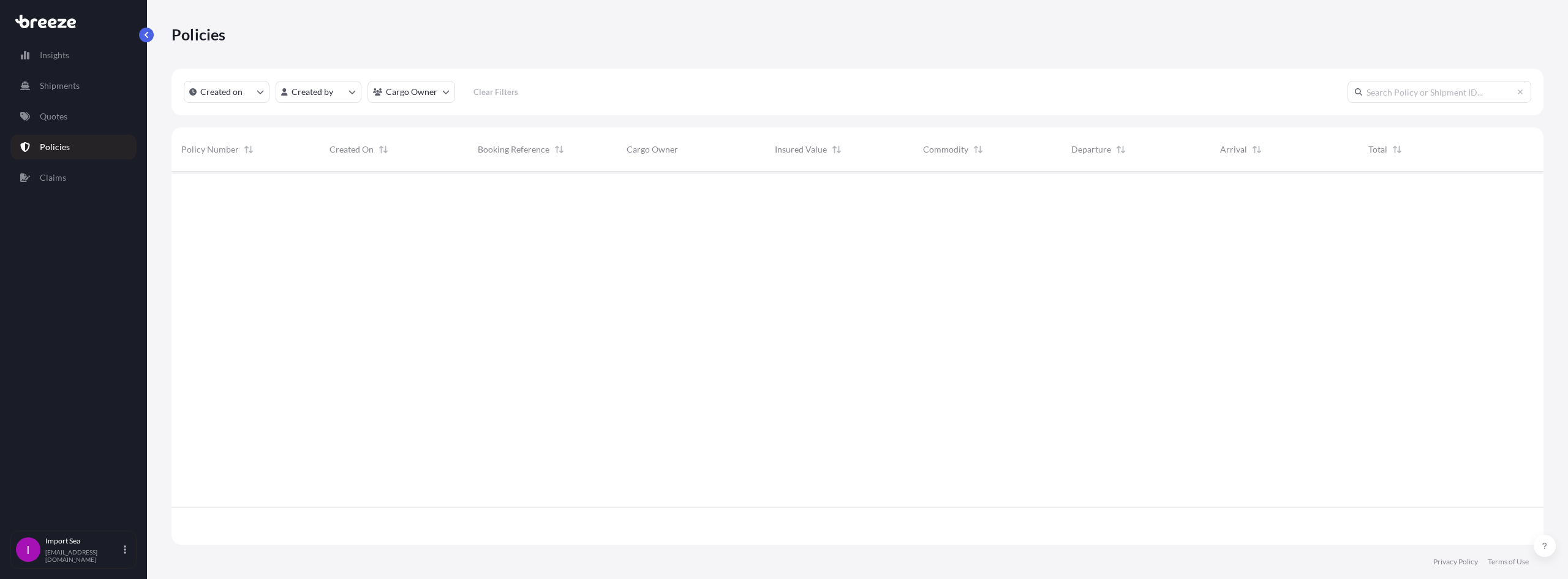
scroll to position [371, 1363]
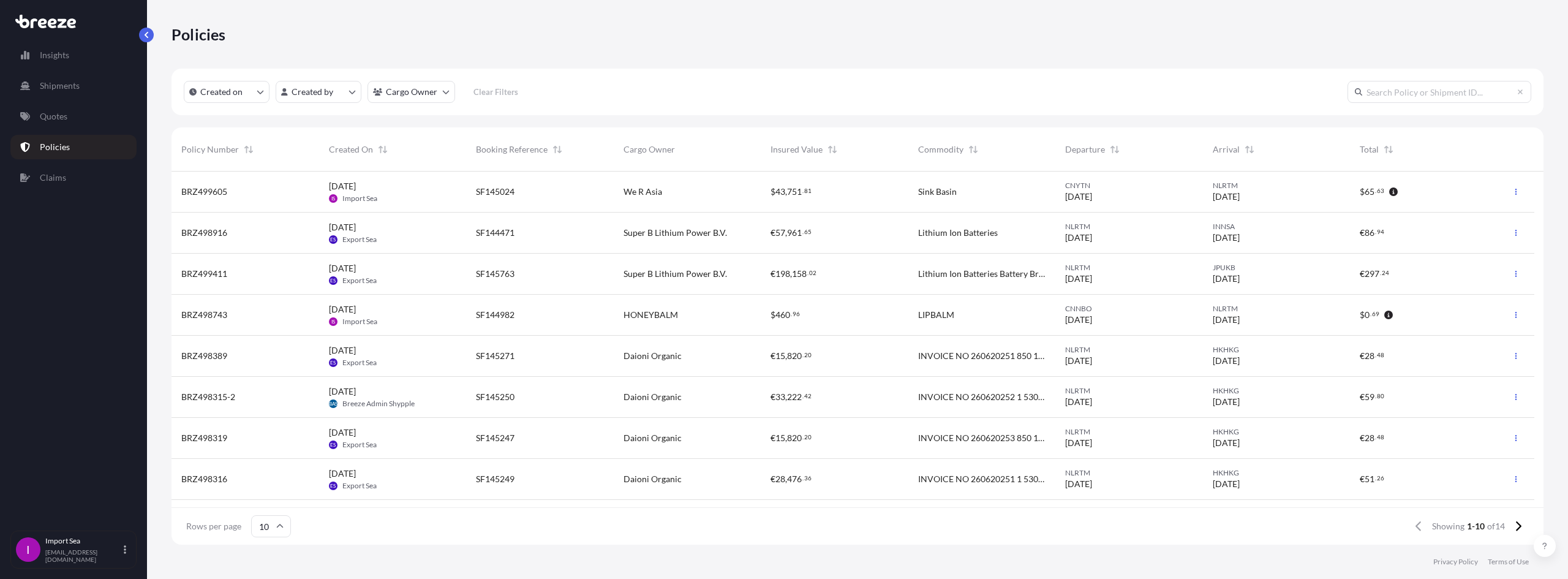
click at [835, 316] on div "$ 460 . 96" at bounding box center [835, 315] width 128 height 13
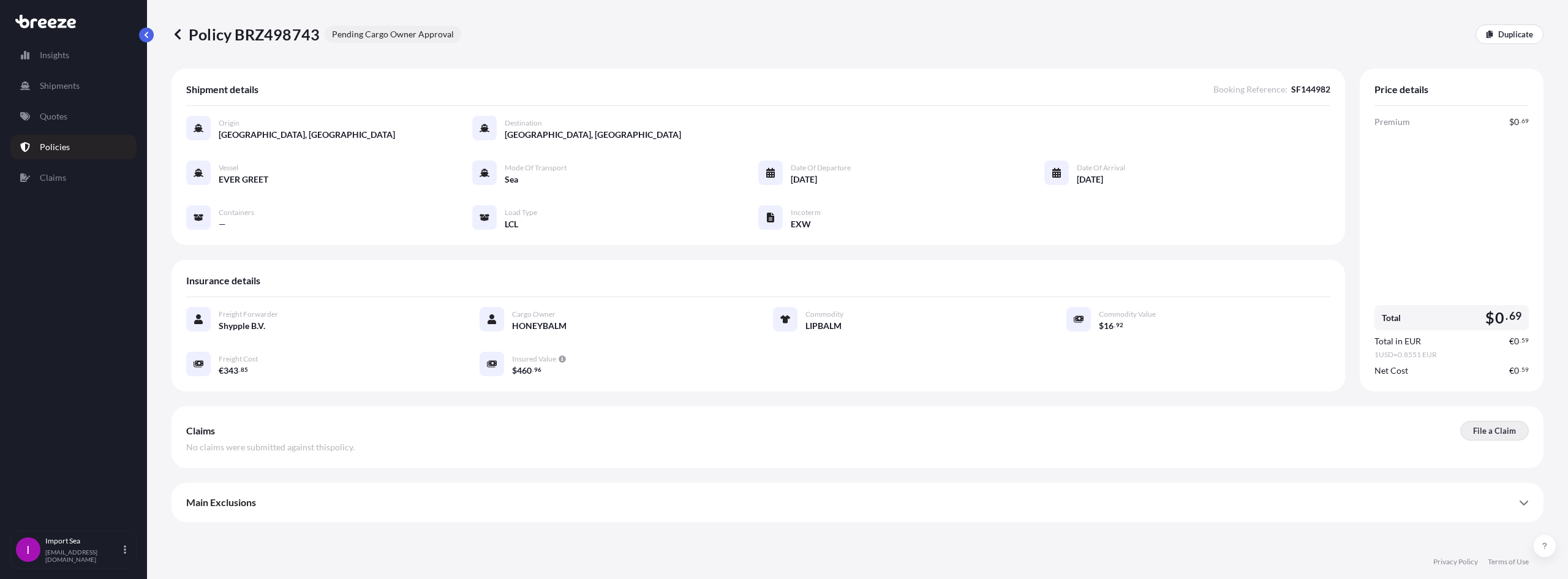
click at [1489, 438] on link "File a Claim" at bounding box center [1494, 431] width 68 height 20
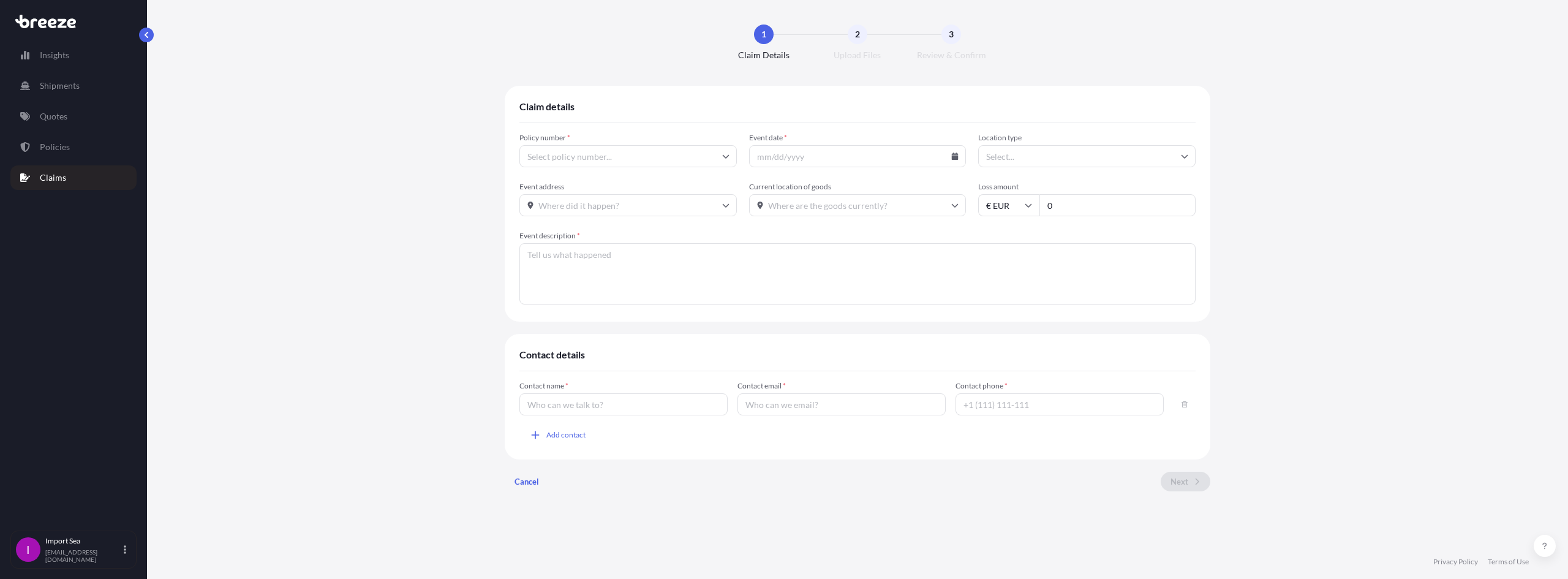
type input "BRZ498743"
